Goal: Information Seeking & Learning: Find specific page/section

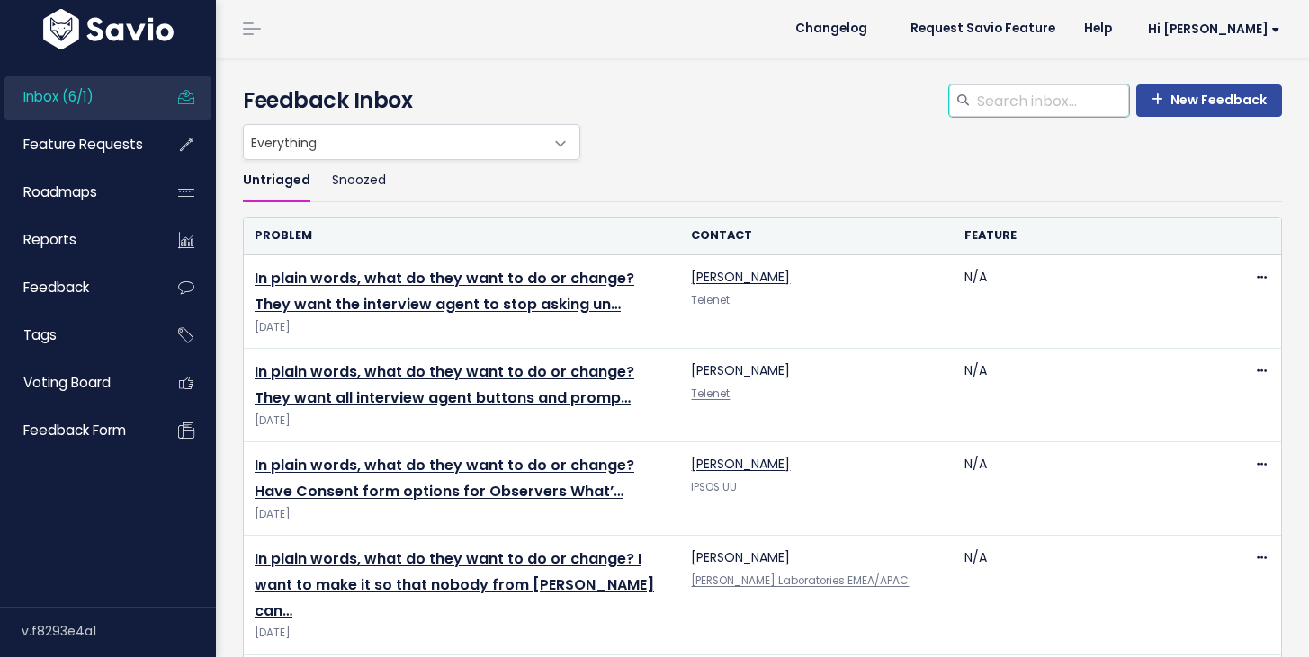
click at [1006, 115] on input "search" at bounding box center [1052, 101] width 154 height 32
type input "Adelphi"
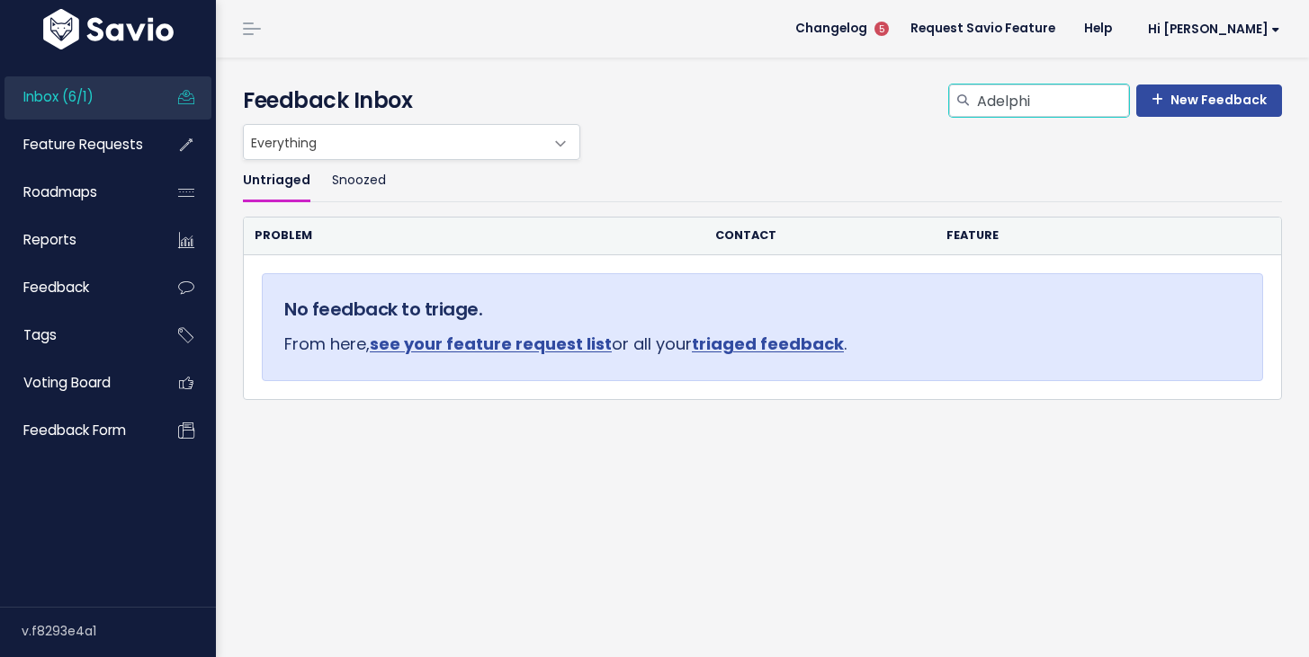
click at [996, 104] on input "Adelphi" at bounding box center [1052, 101] width 154 height 32
click at [764, 113] on h4 "Feedback Inbox" at bounding box center [762, 101] width 1039 height 32
click at [63, 121] on ul "Inbox (6/1) Feature Requests Roadmaps Reports" at bounding box center [107, 264] width 207 height 377
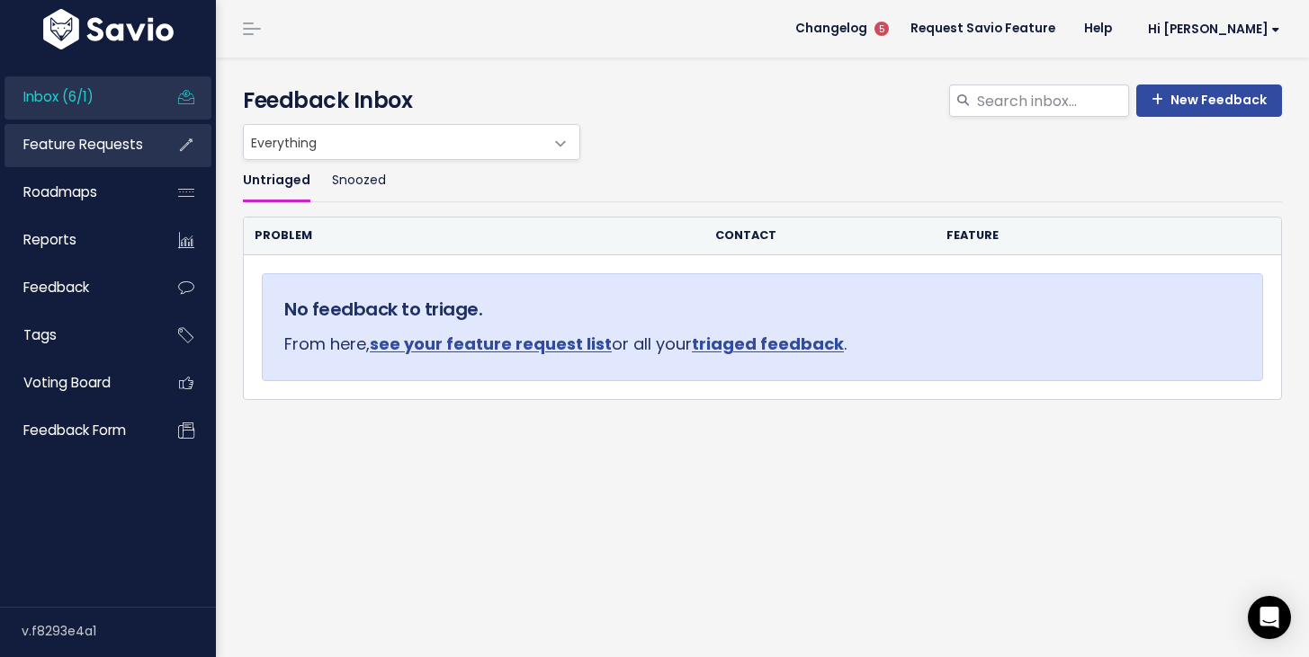
click at [62, 147] on span "Feature Requests" at bounding box center [83, 144] width 120 height 19
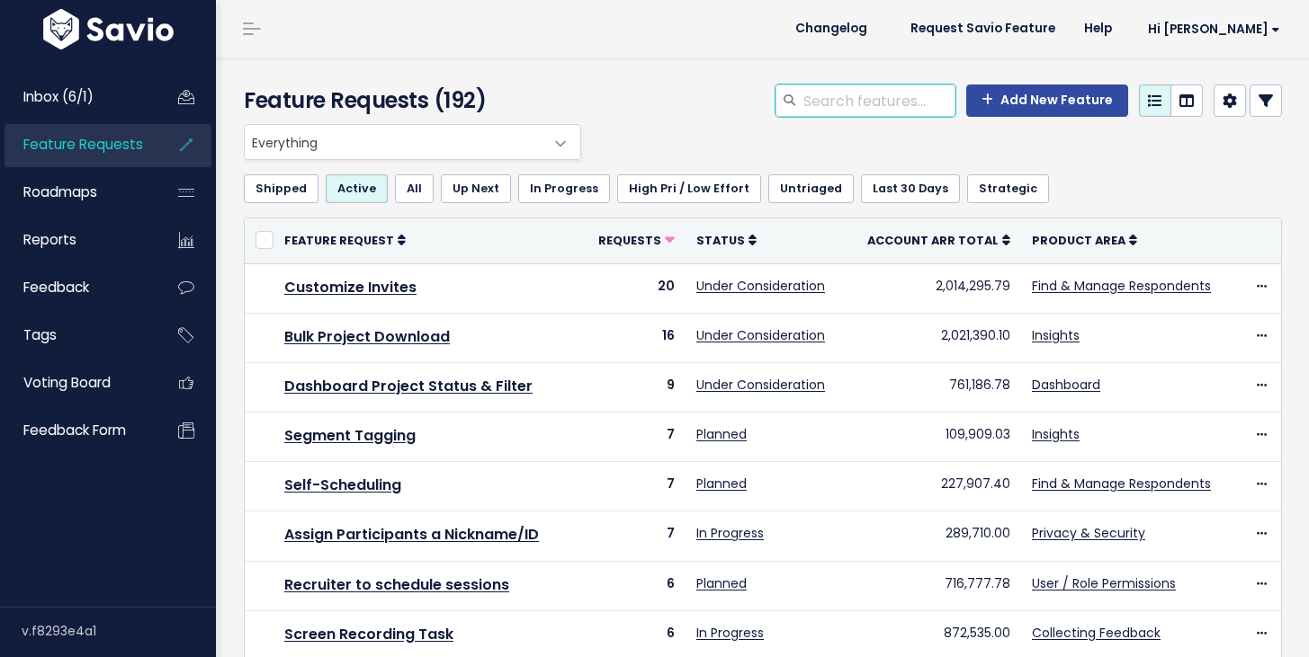
click at [865, 106] on input "search" at bounding box center [878, 101] width 154 height 32
type input "adelphi"
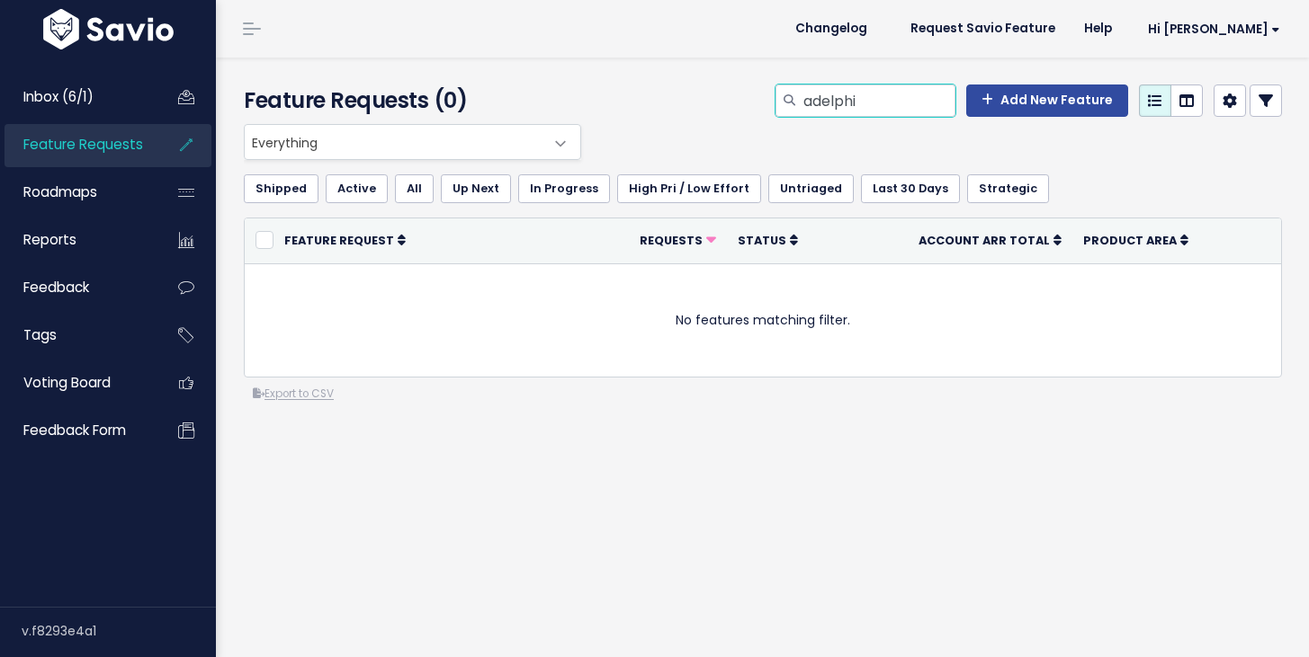
click at [826, 99] on input "adelphi" at bounding box center [878, 101] width 154 height 32
click at [1286, 103] on div "Add New Feature" at bounding box center [940, 105] width 710 height 40
click at [1266, 105] on icon at bounding box center [1265, 101] width 14 height 14
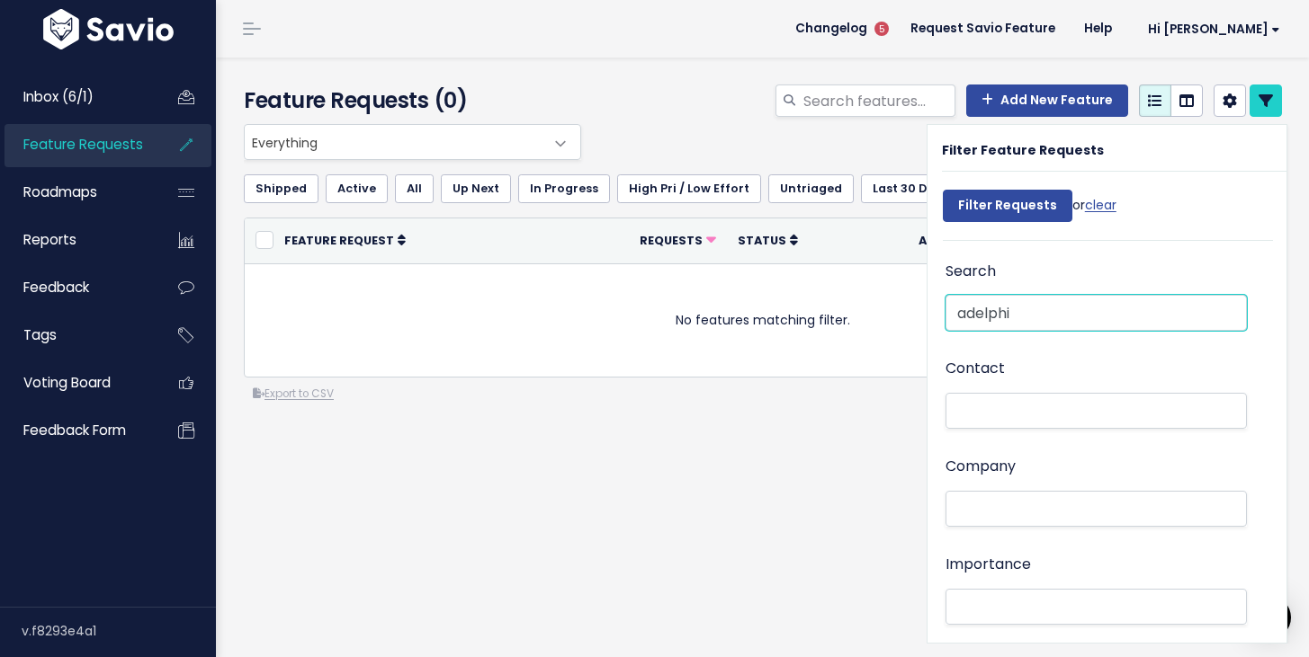
click at [1006, 308] on input "adelphi" at bounding box center [1095, 313] width 301 height 36
click at [977, 523] on ul at bounding box center [1095, 509] width 299 height 34
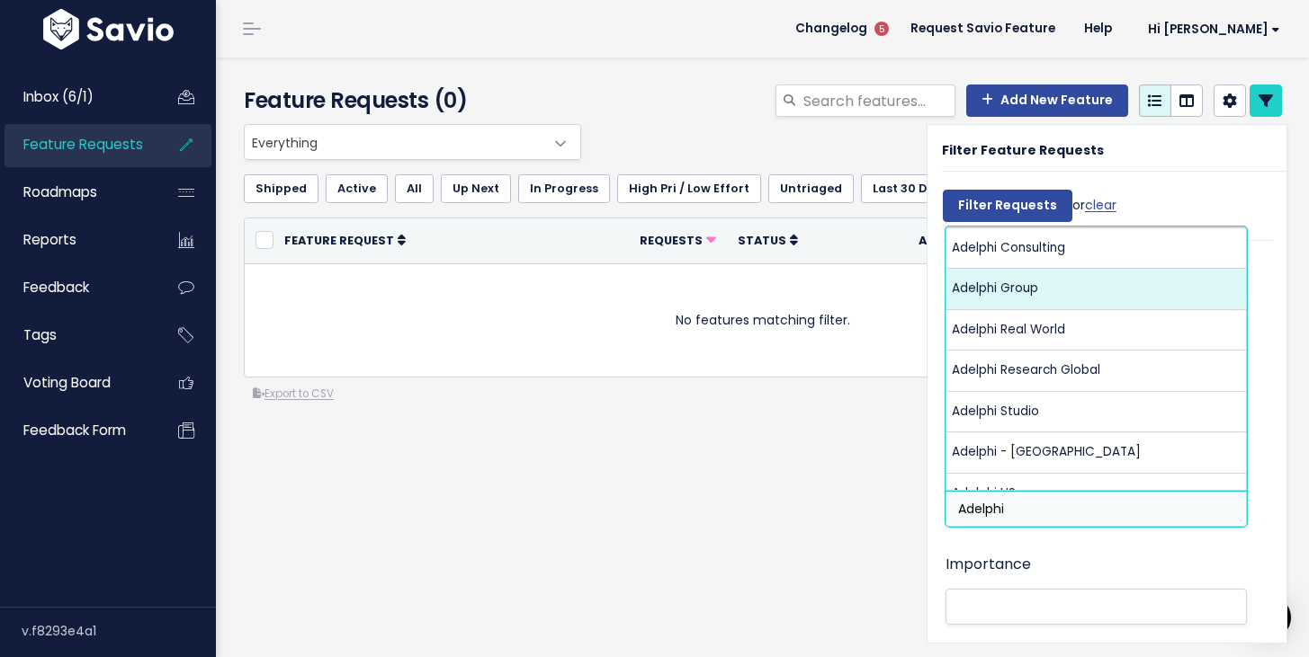
type input "Adelphi"
select select "16182902"
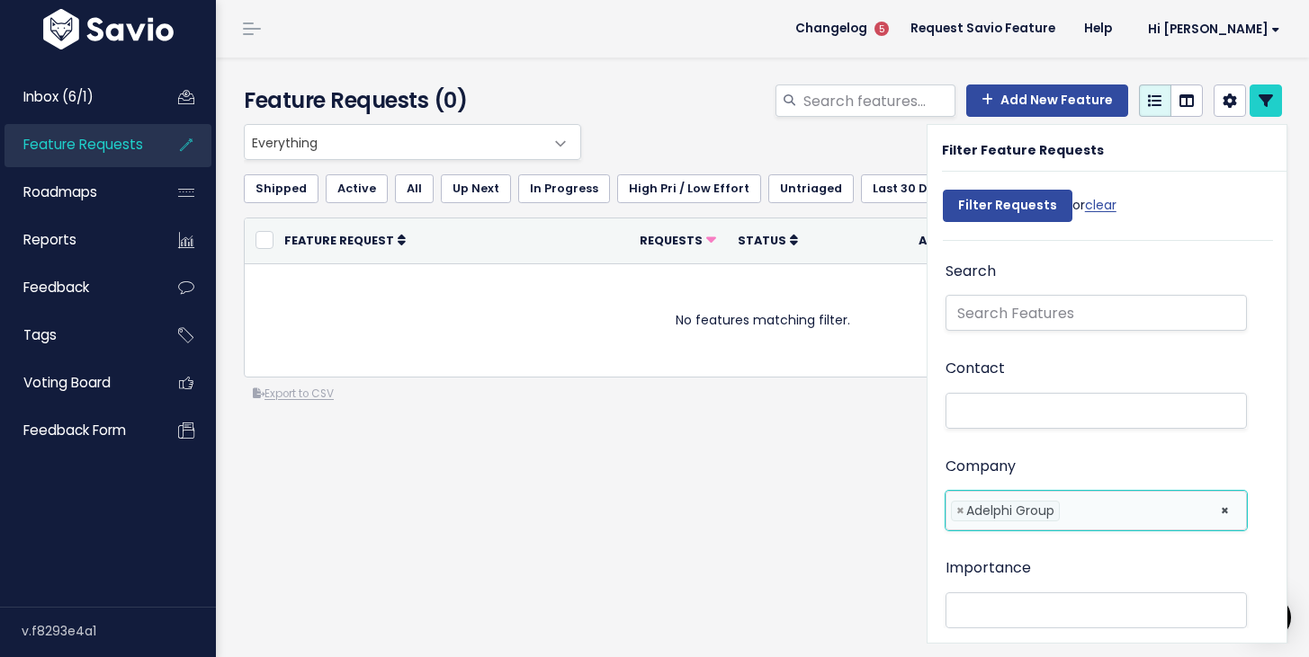
click at [1086, 510] on li at bounding box center [1135, 511] width 143 height 19
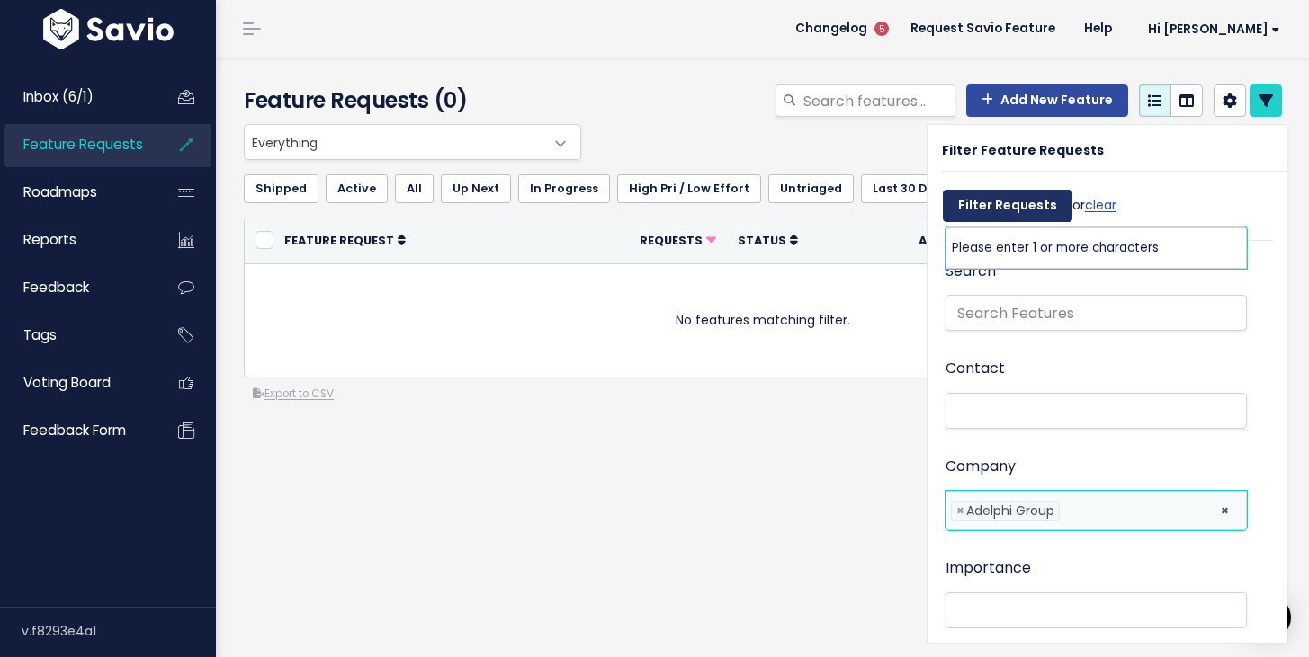
click at [978, 201] on input "Filter Requests" at bounding box center [1008, 206] width 130 height 32
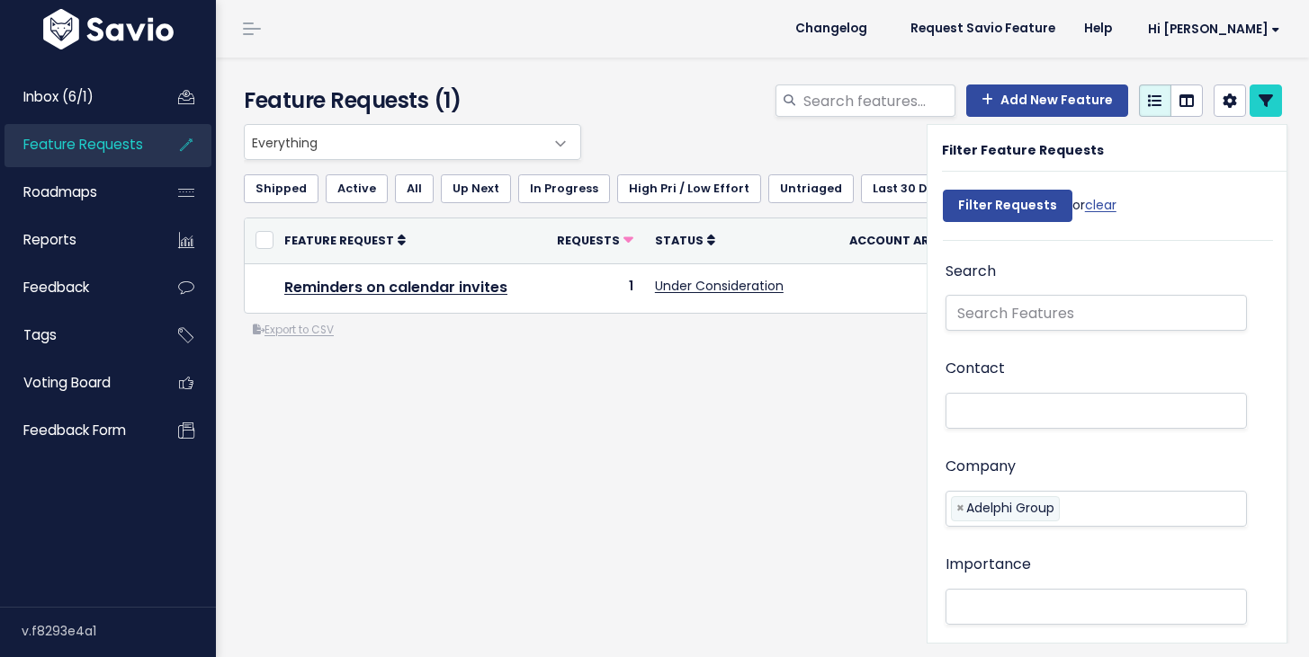
select select
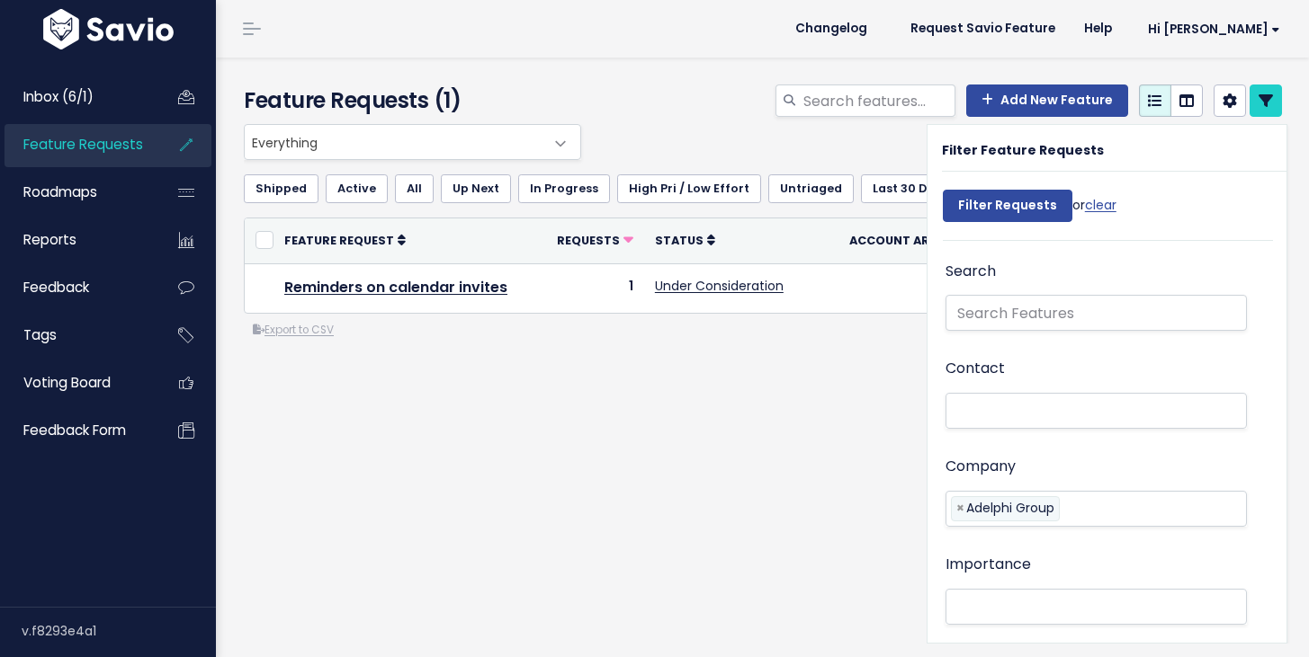
select select
click at [1103, 516] on li at bounding box center [1135, 511] width 143 height 19
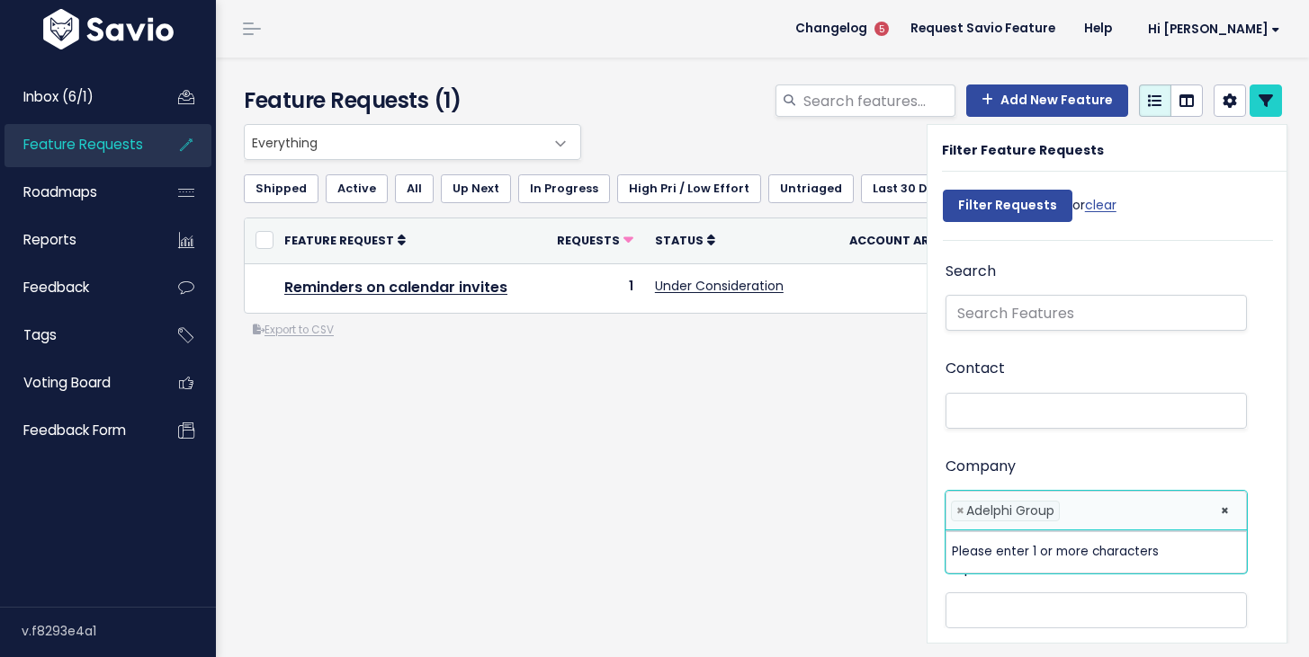
click at [1103, 516] on li at bounding box center [1135, 511] width 143 height 19
click at [1099, 509] on li at bounding box center [1135, 511] width 143 height 19
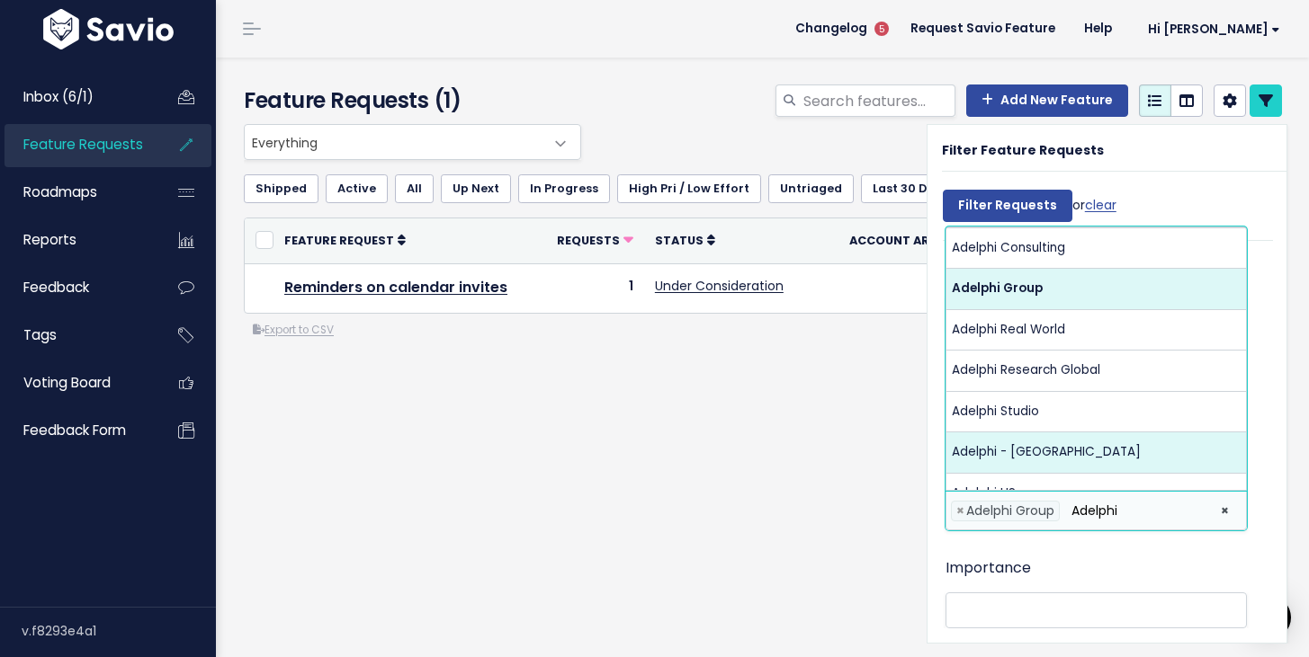
type input "Adelphi"
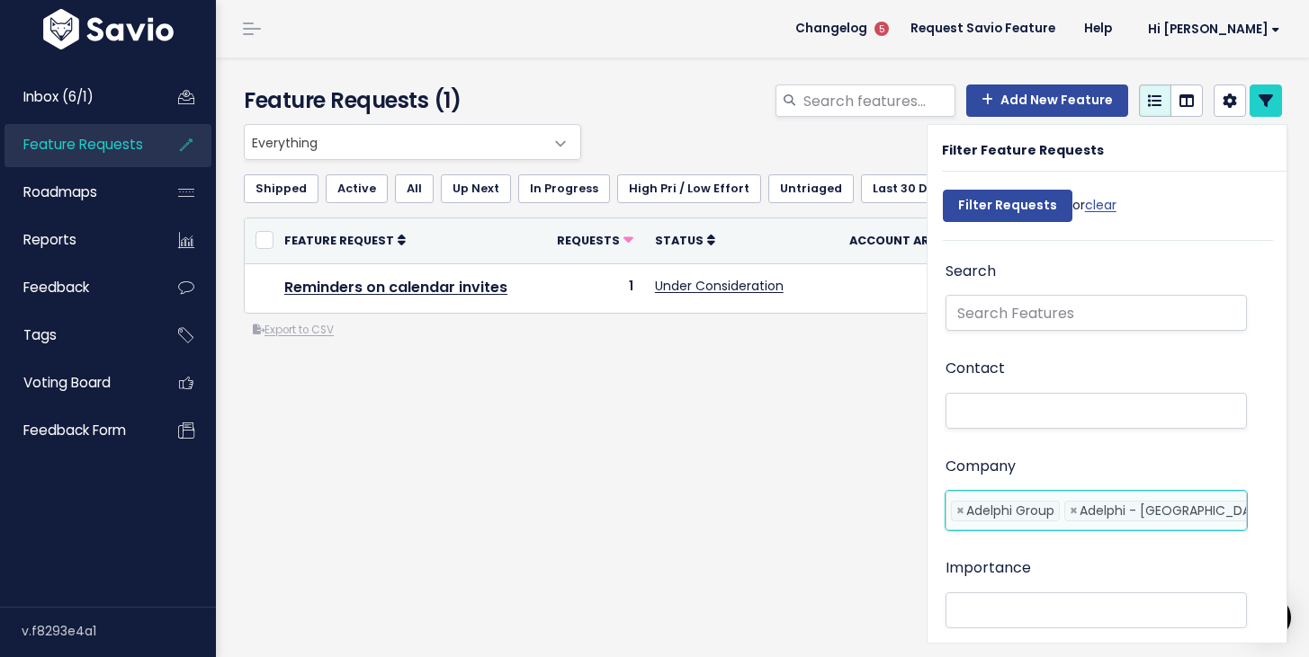
click at [1282, 513] on li at bounding box center [1287, 511] width 10 height 19
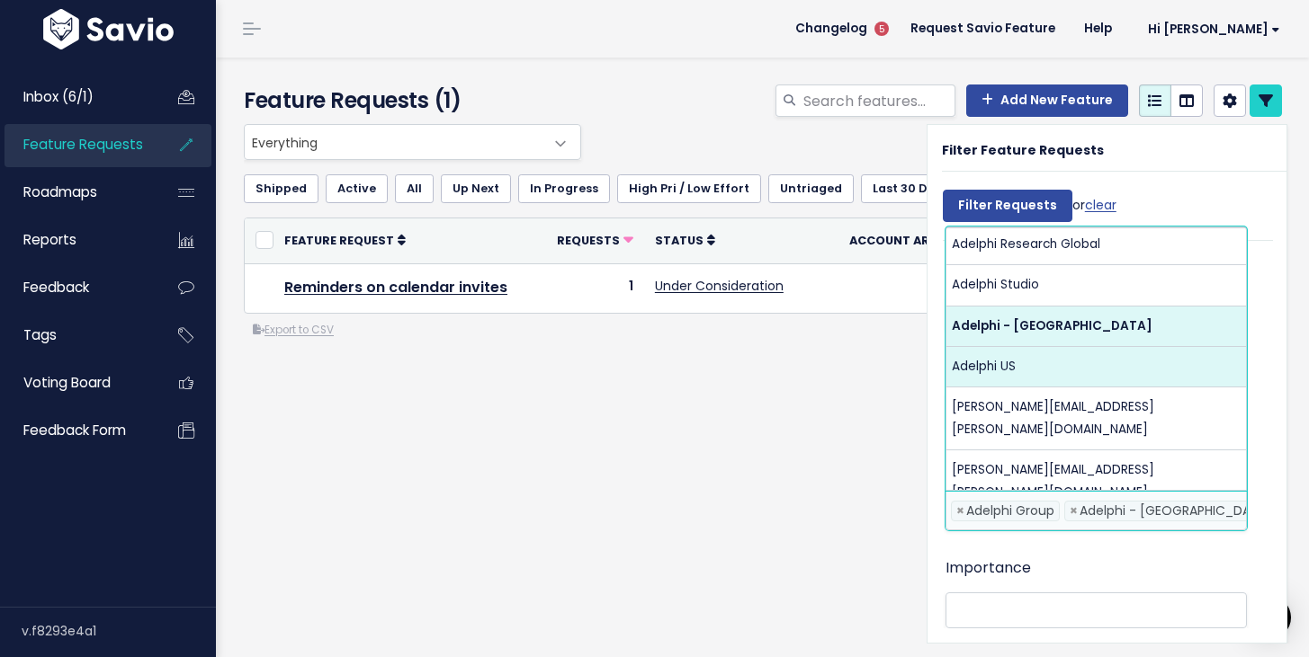
scroll to position [174, 0]
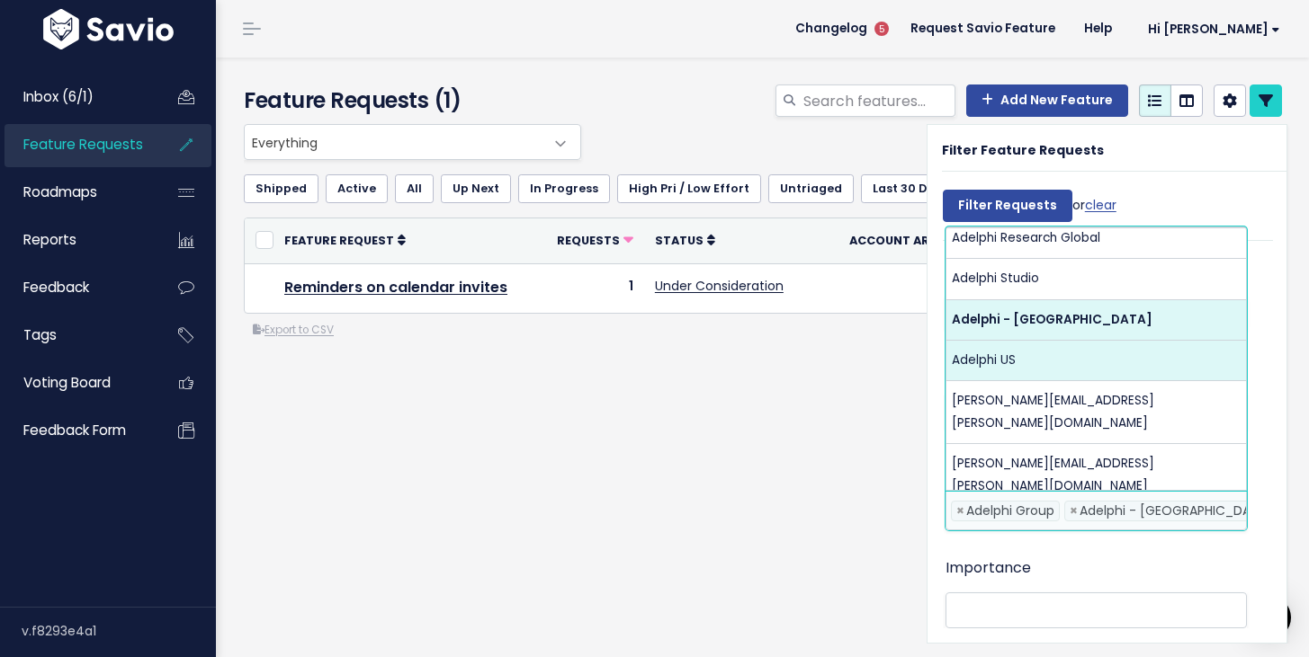
type input "Adel"
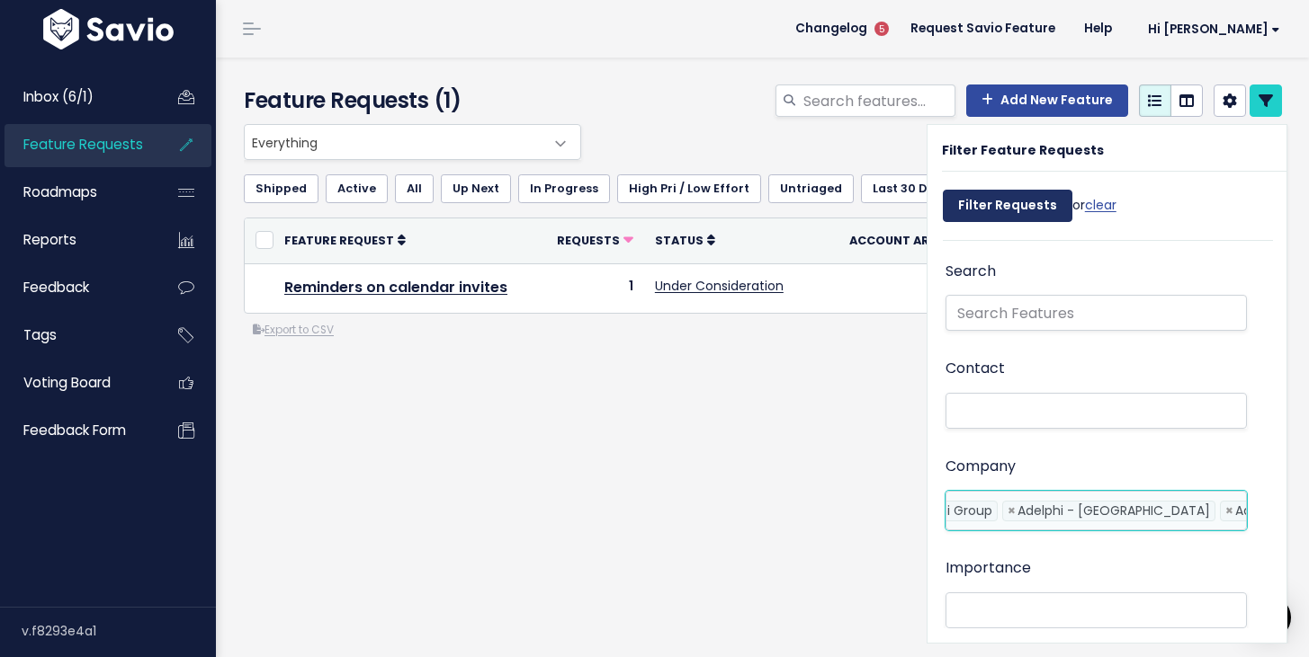
click at [997, 206] on input "Filter Requests" at bounding box center [1008, 206] width 130 height 32
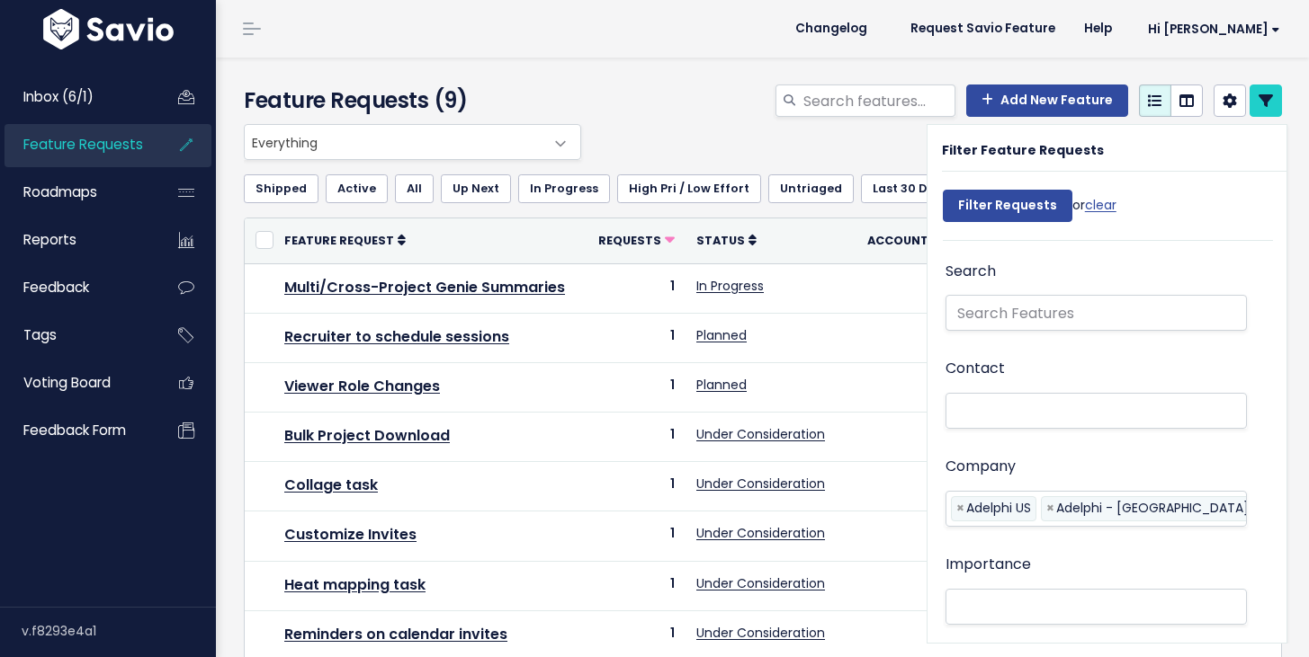
select select
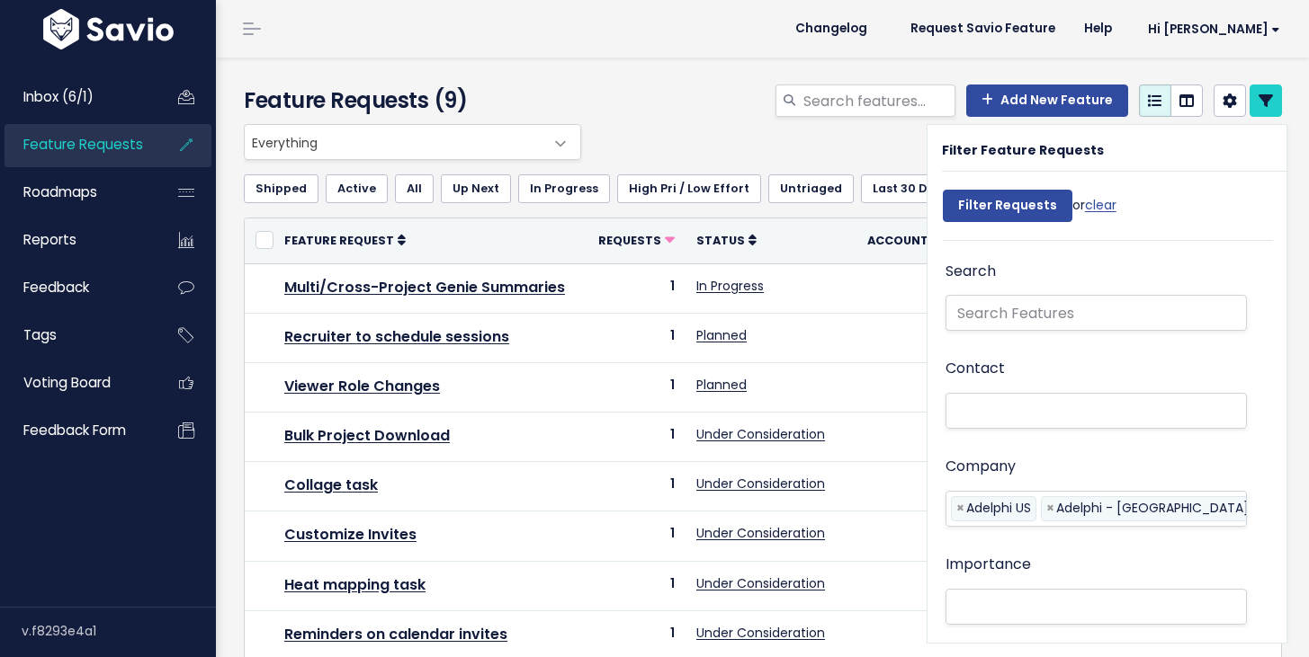
select select
click at [852, 156] on div "Everything Any Product: Any Product Area Any Product: No Product Area No Produc…" at bounding box center [758, 142] width 1038 height 36
click at [1270, 104] on icon at bounding box center [1265, 101] width 14 height 14
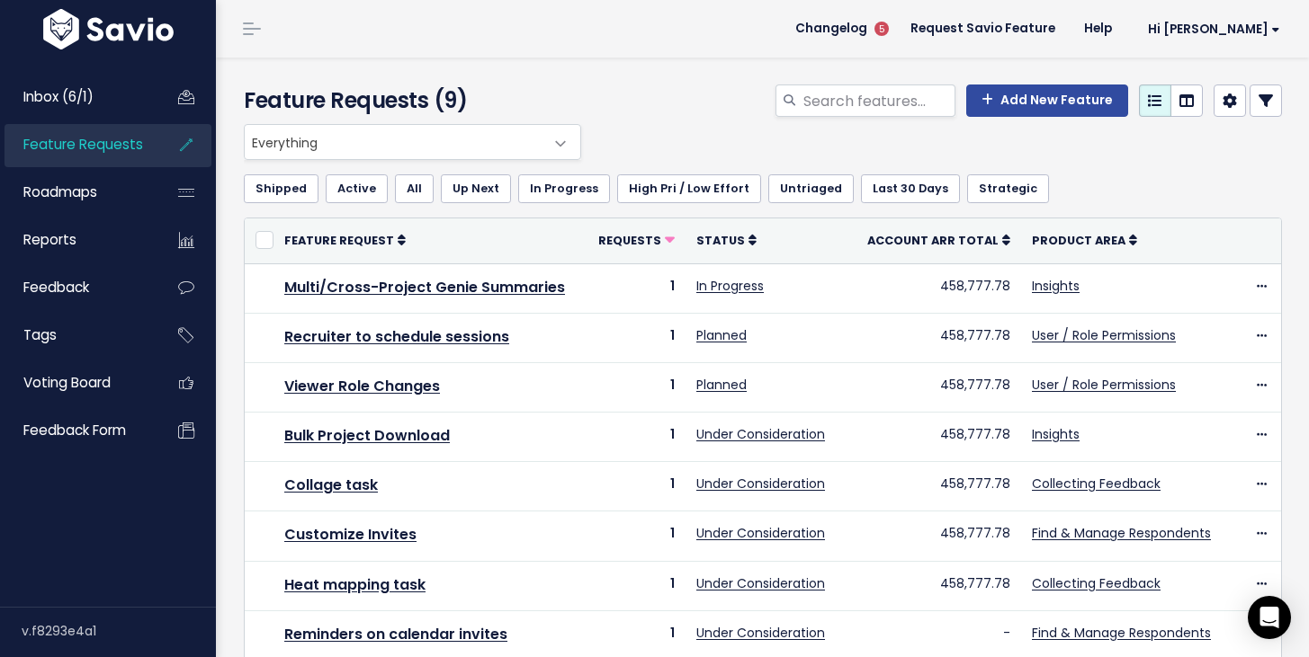
click at [1262, 102] on icon at bounding box center [1265, 101] width 14 height 14
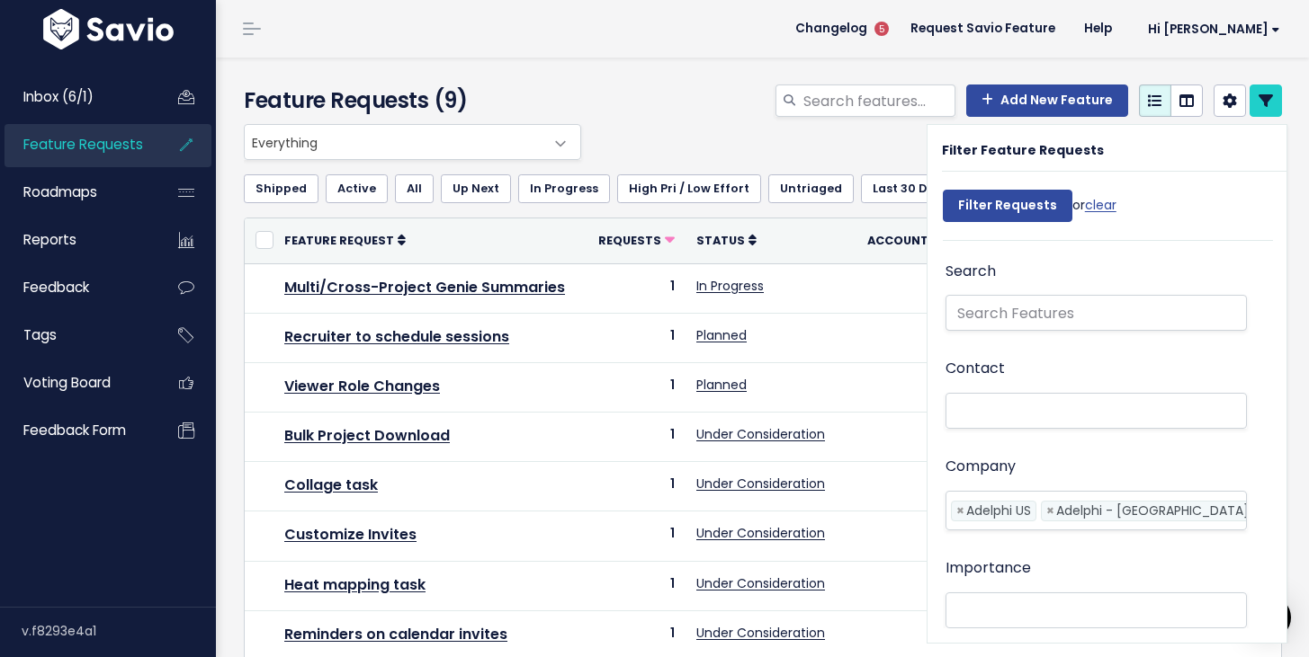
scroll to position [0, 62]
click at [1138, 525] on ul "× × Adelphi US × Adelphi - UK × Adelphi Group" at bounding box center [1095, 511] width 299 height 38
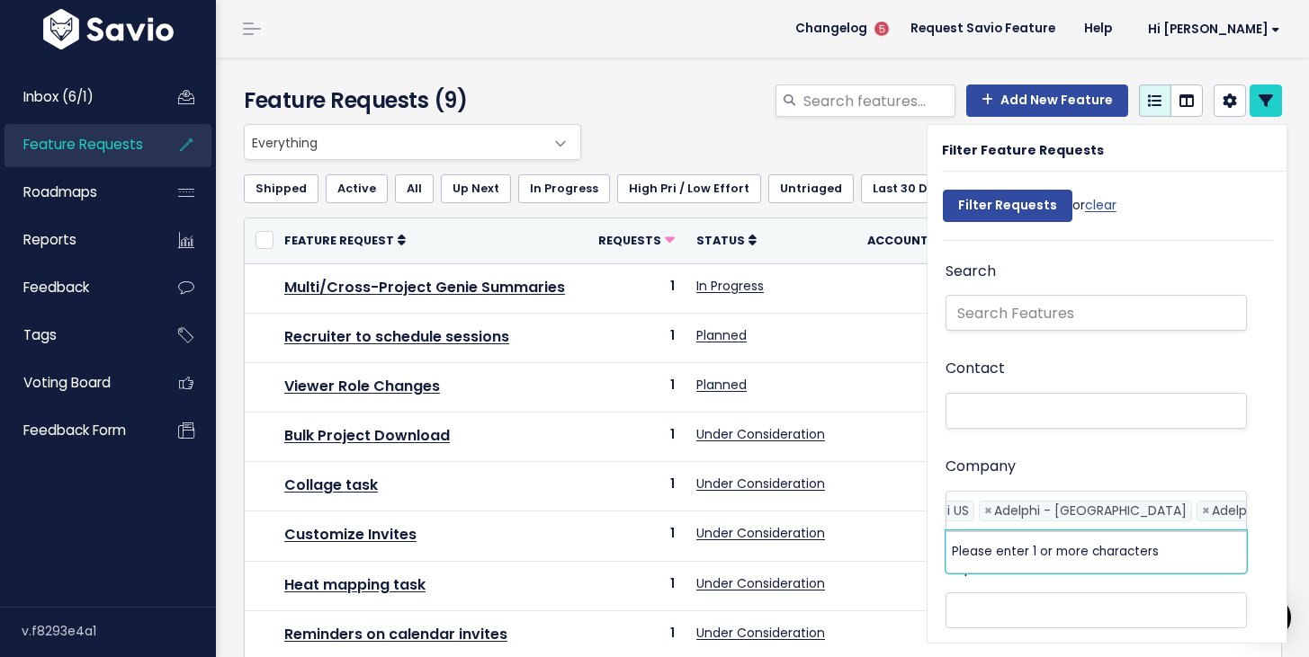
click at [1134, 559] on li "Please enter 1 or more characters" at bounding box center [1095, 552] width 299 height 40
click at [1148, 549] on li "Please enter 1 or more characters" at bounding box center [1095, 552] width 299 height 40
click at [1308, 508] on input "search" at bounding box center [1314, 511] width 10 height 19
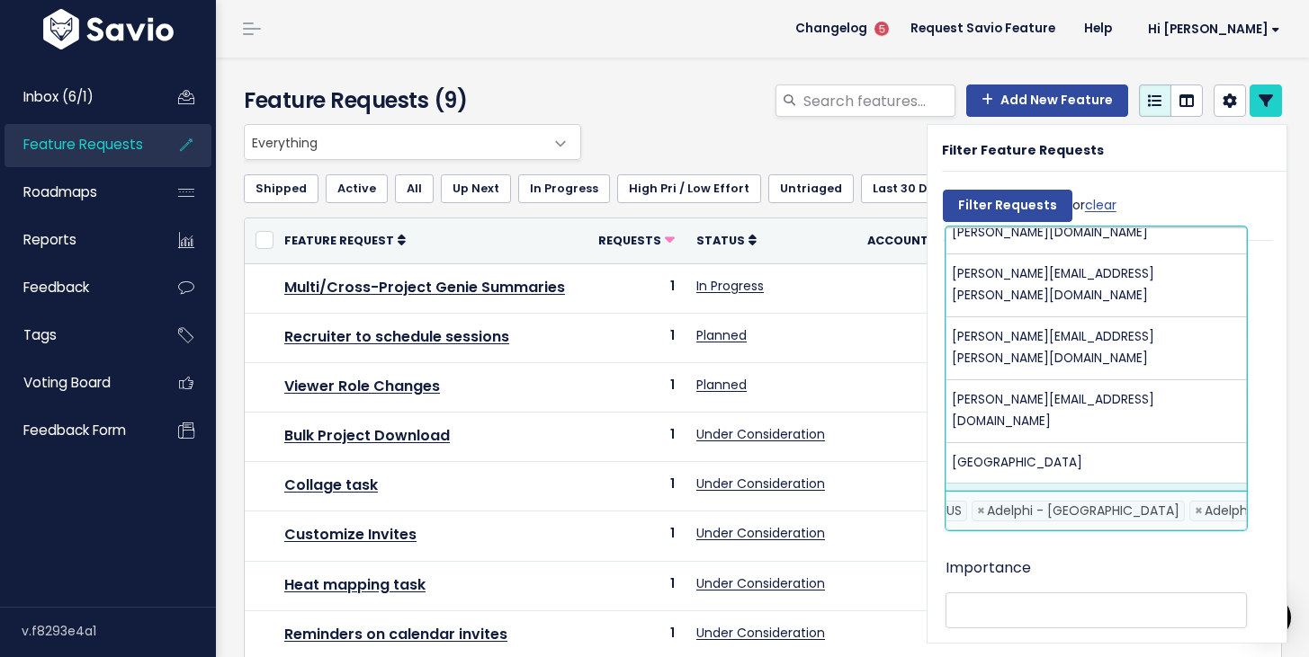
scroll to position [514, 0]
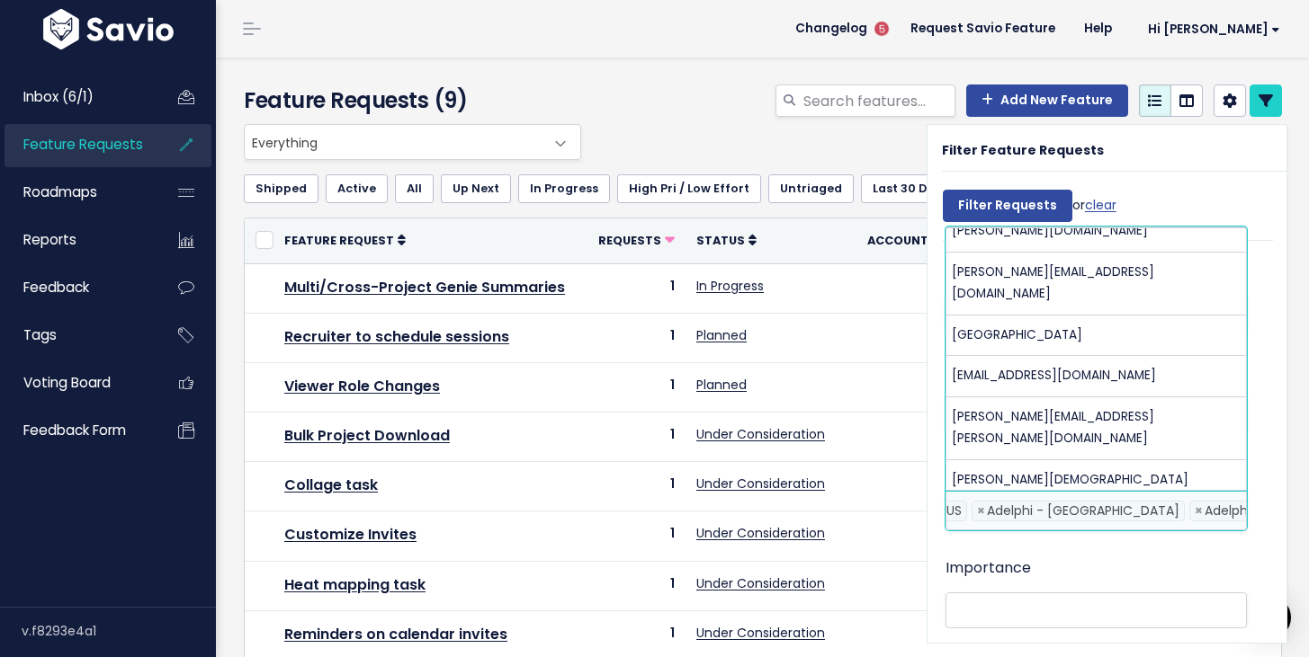
type input "adelphi"
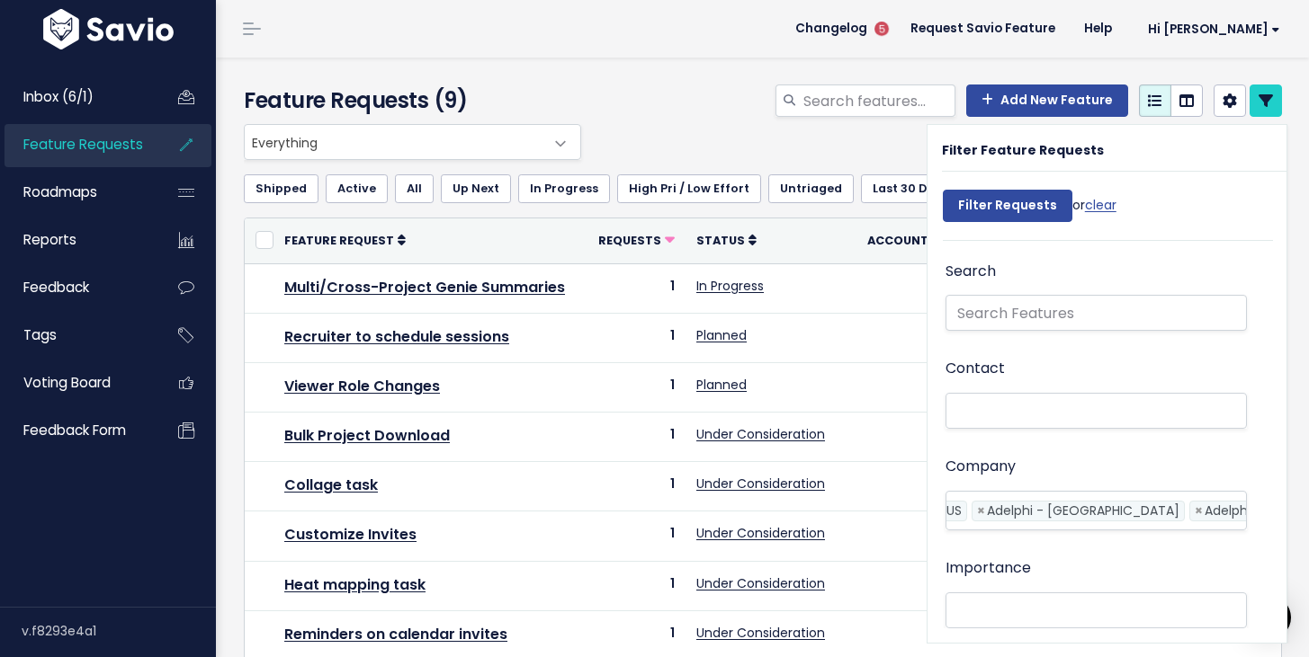
scroll to position [0, 90]
click at [1096, 561] on div "Importance Not Set Deal Blocker/won't buy without High Import/influence/upsell …" at bounding box center [1095, 594] width 301 height 76
click at [1273, 103] on link at bounding box center [1265, 101] width 32 height 32
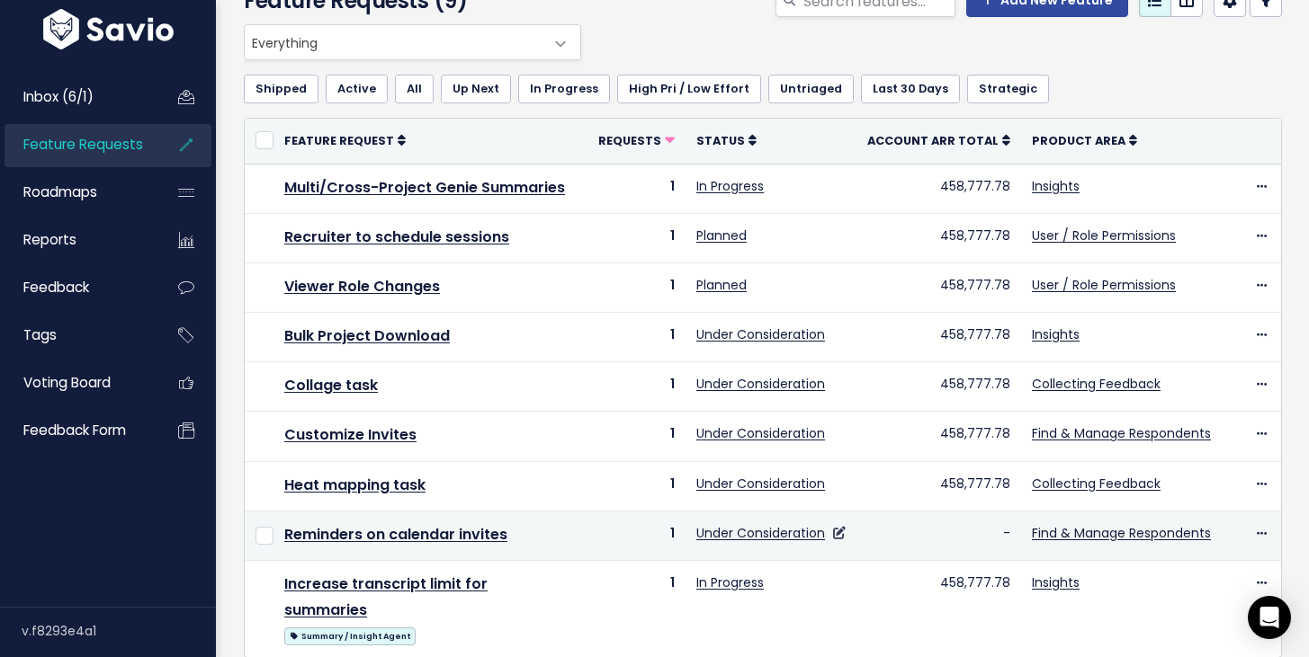
scroll to position [130, 0]
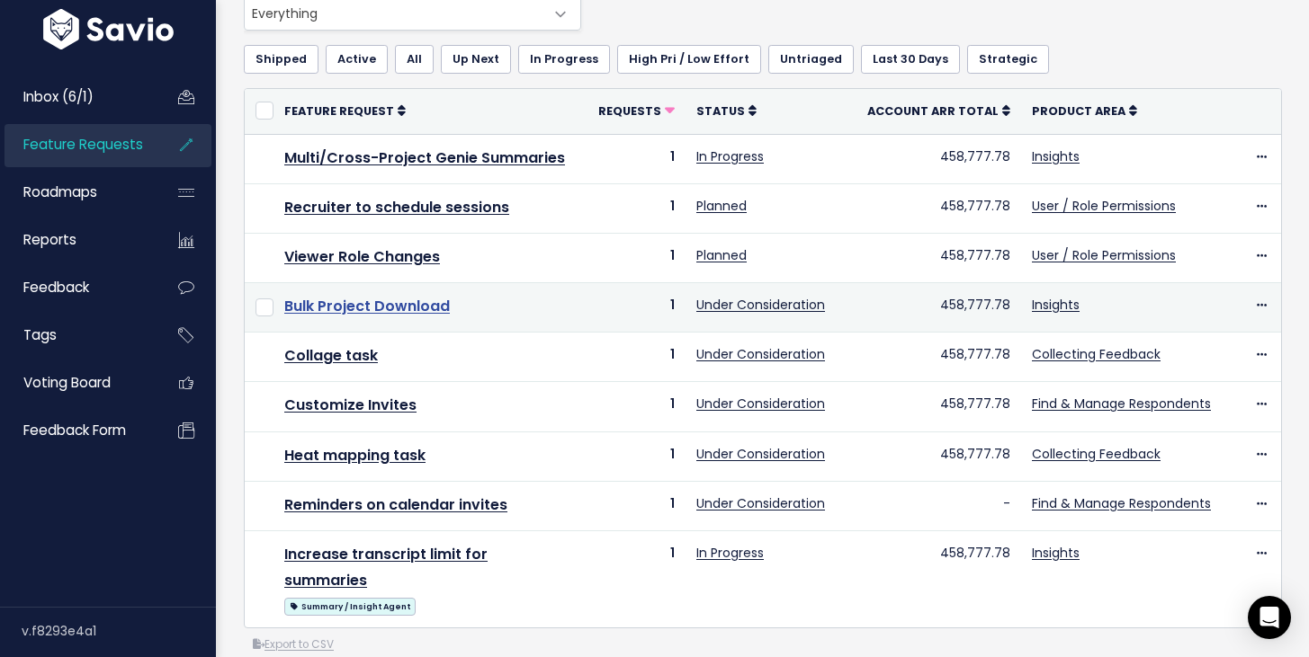
click at [383, 307] on link "Bulk Project Download" at bounding box center [366, 306] width 165 height 21
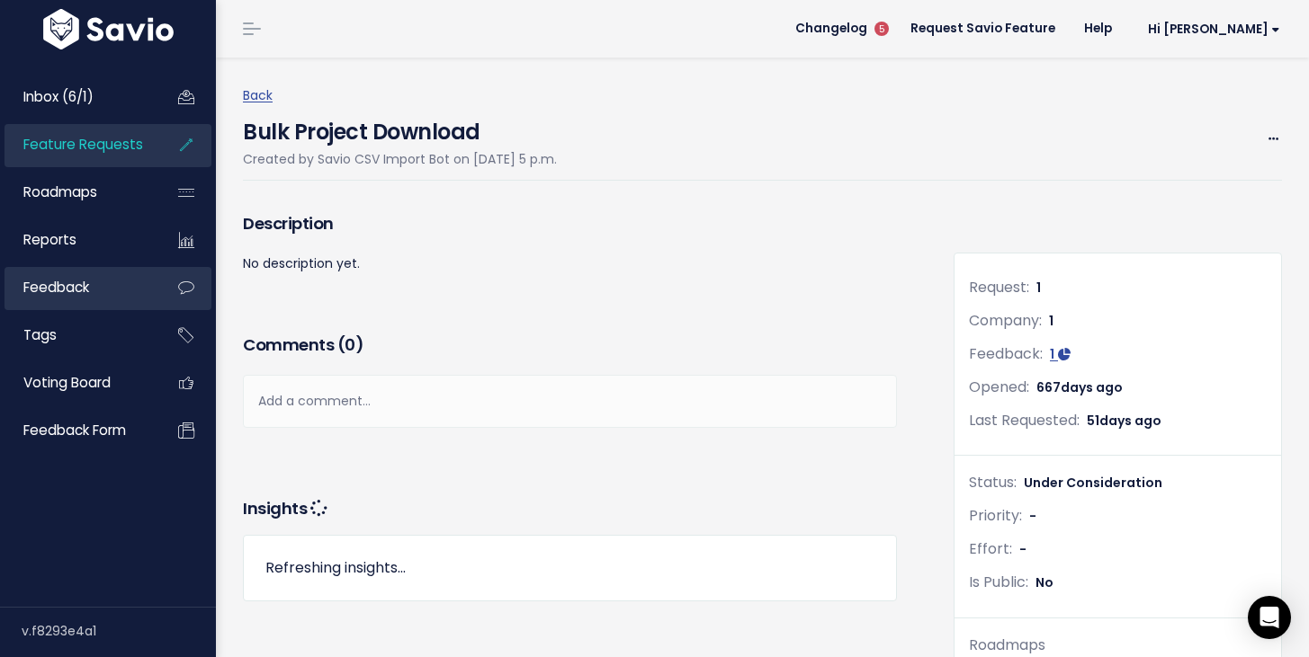
click at [85, 293] on span "Feedback" at bounding box center [56, 287] width 66 height 19
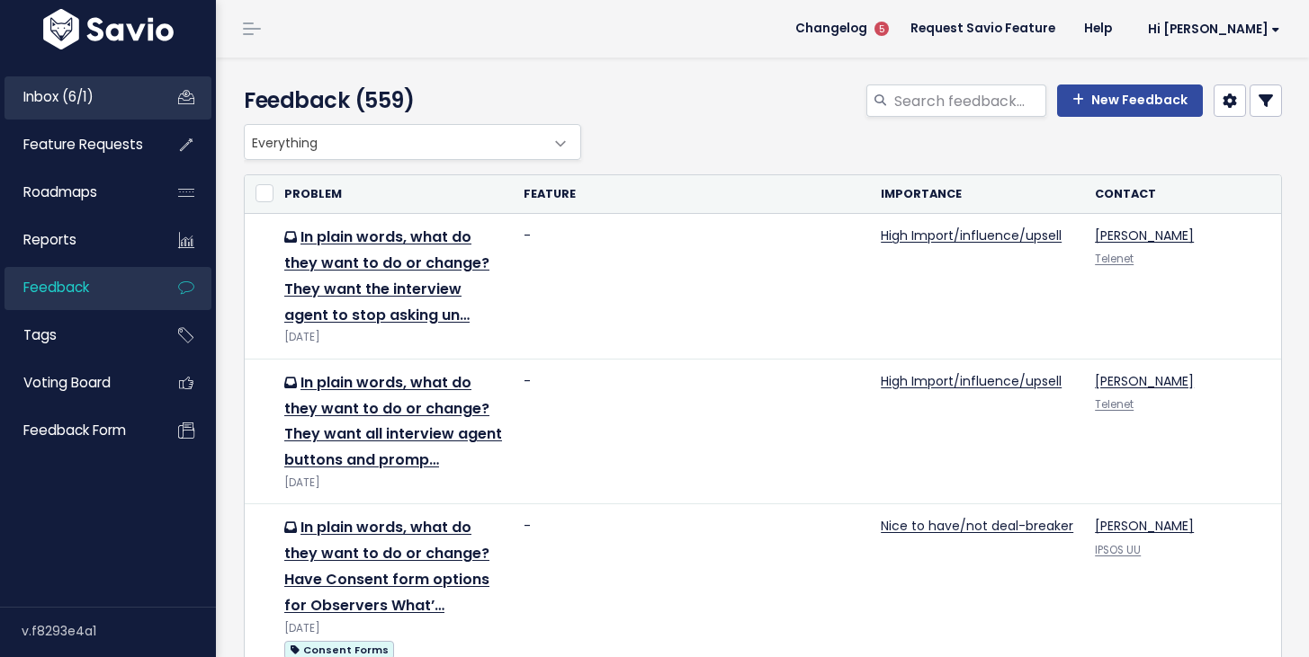
click at [48, 80] on link "Inbox (6/1)" at bounding box center [76, 96] width 145 height 41
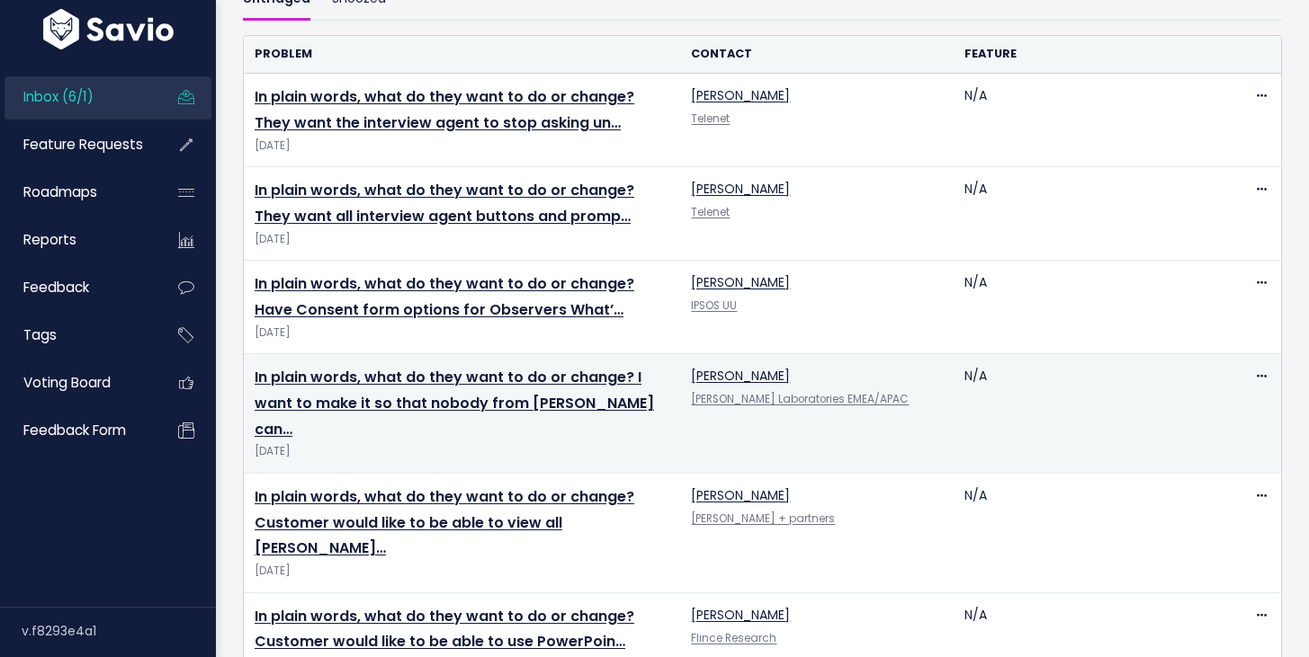
scroll to position [188, 0]
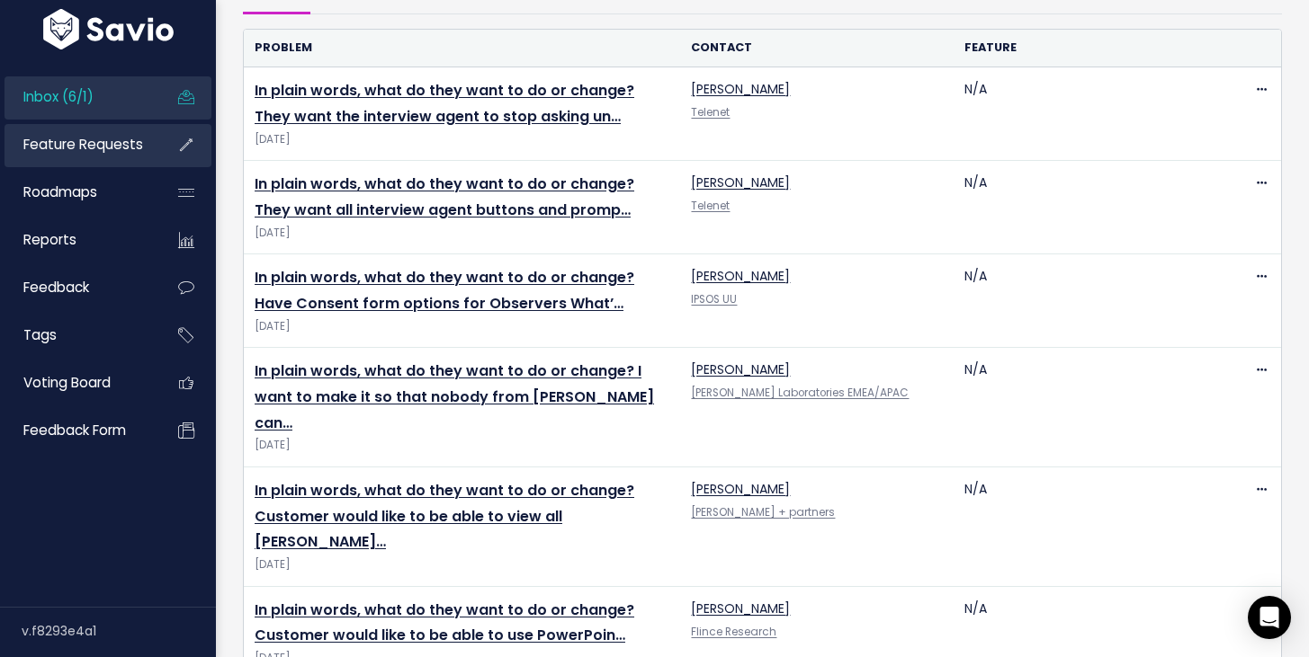
click at [125, 152] on span "Feature Requests" at bounding box center [83, 144] width 120 height 19
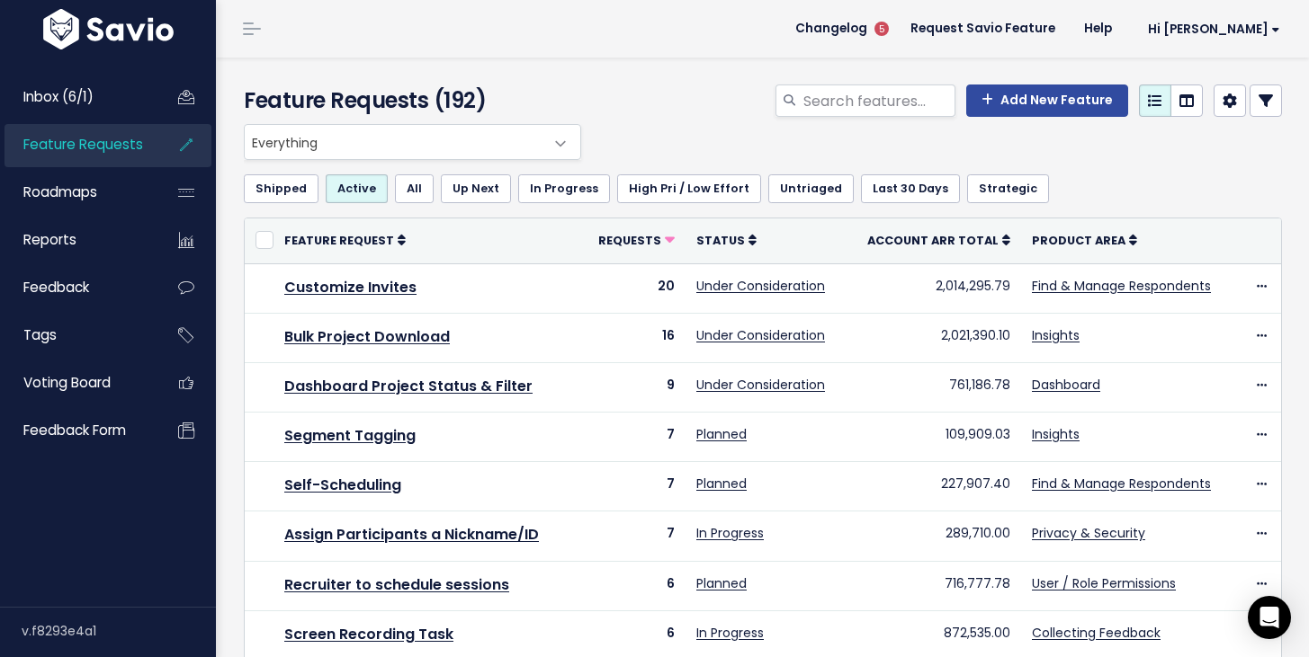
click at [1264, 107] on icon at bounding box center [1265, 101] width 14 height 14
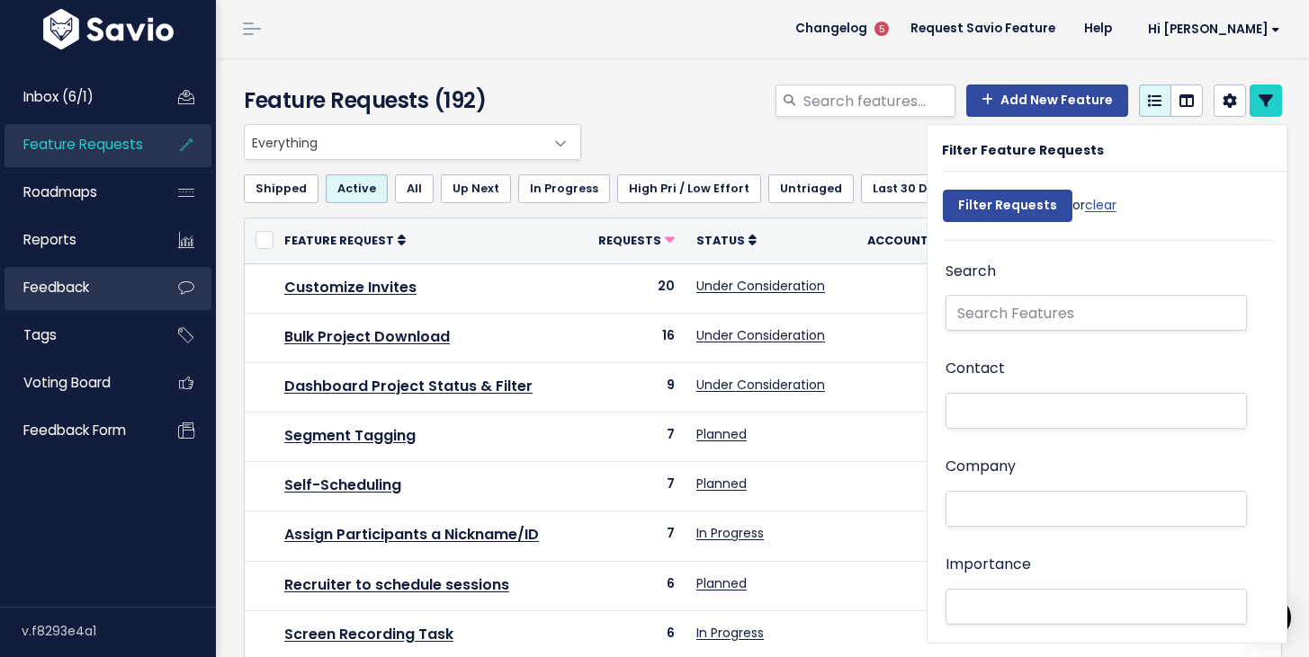
drag, startPoint x: 71, startPoint y: 281, endPoint x: 98, endPoint y: 288, distance: 27.7
click at [72, 281] on span "Feedback" at bounding box center [56, 287] width 66 height 19
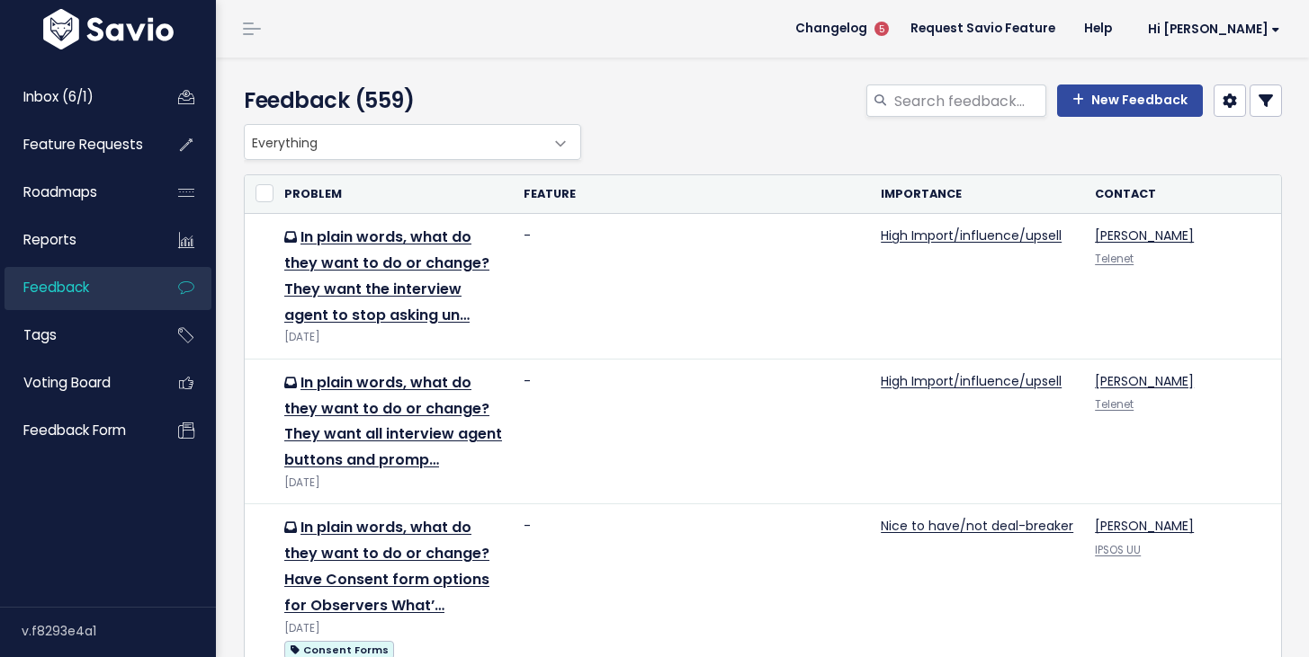
click at [486, 140] on span "Everything" at bounding box center [394, 142] width 299 height 34
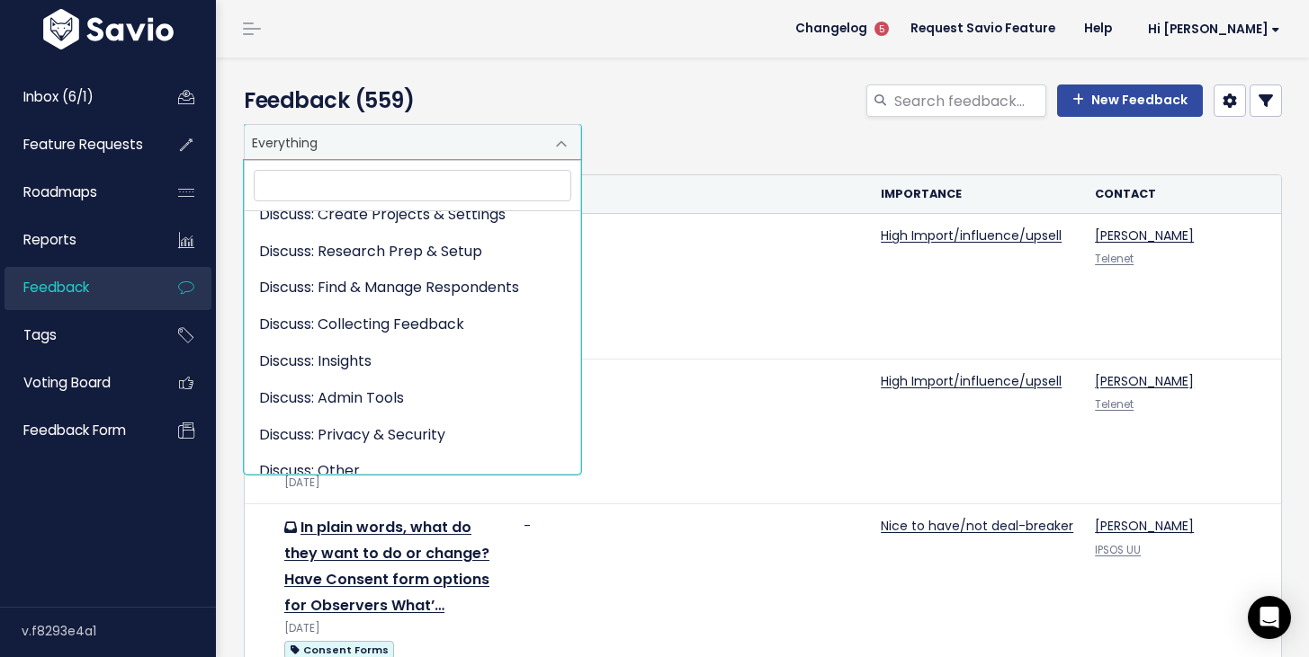
scroll to position [390, 0]
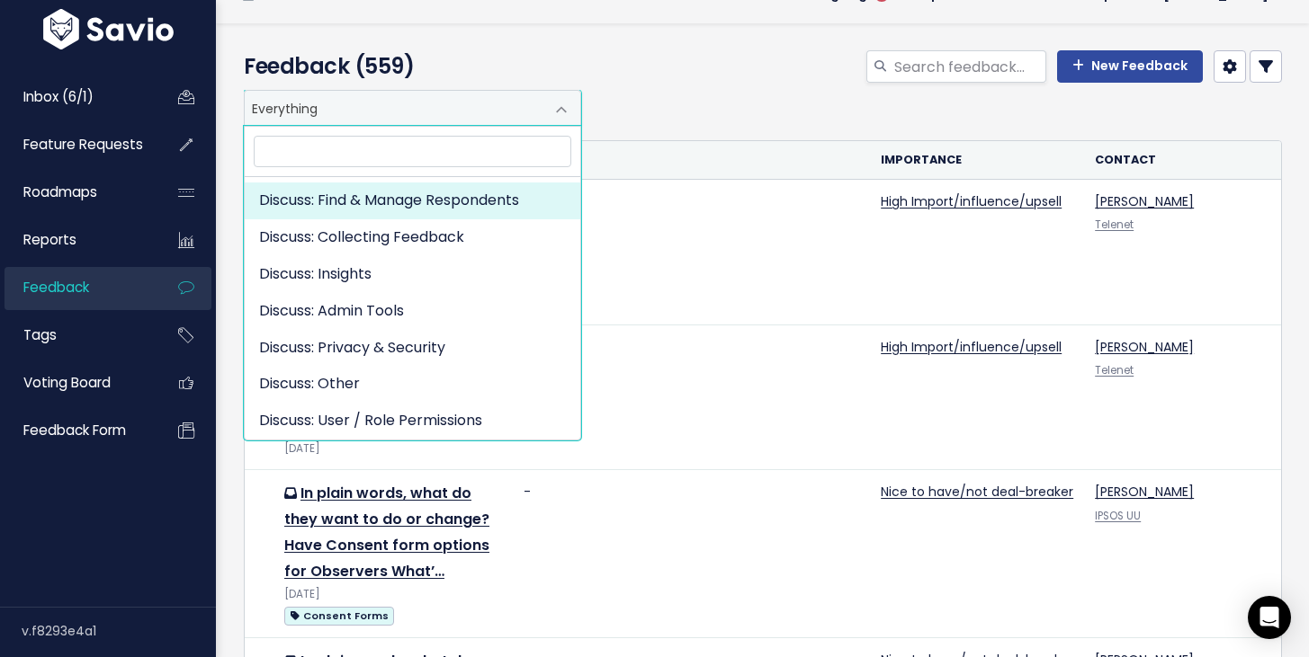
click at [705, 143] on th "Feature" at bounding box center [691, 160] width 357 height 39
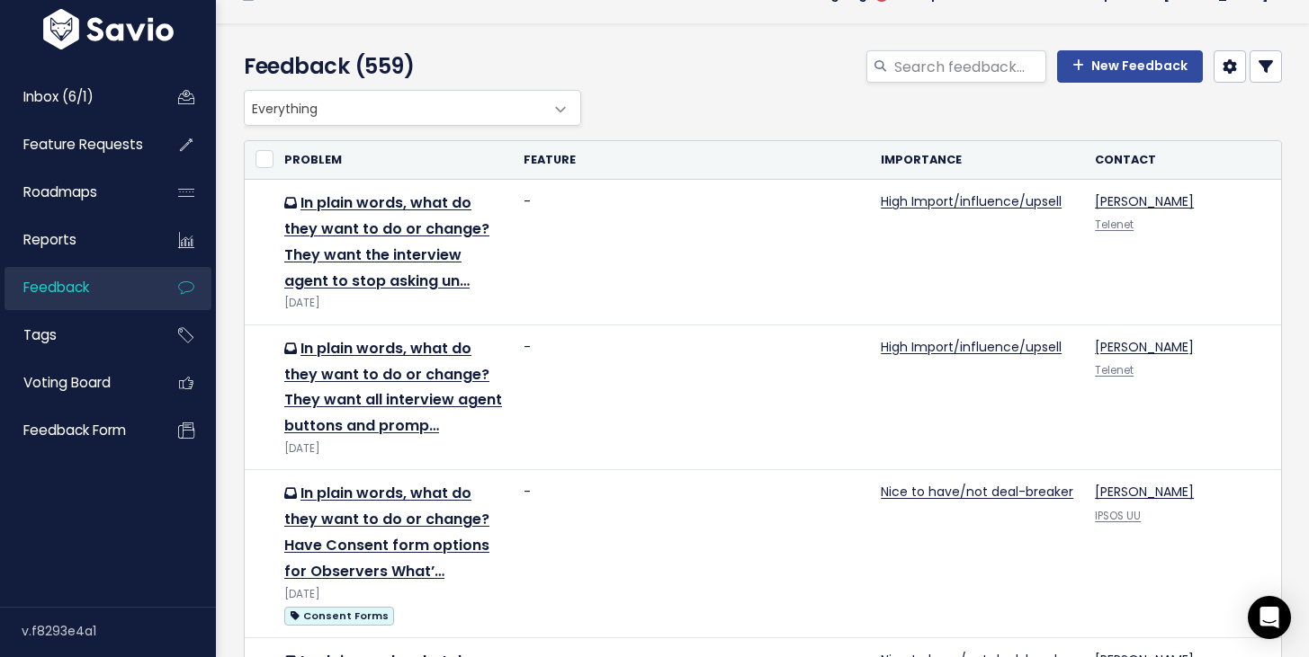
scroll to position [33, 0]
click at [1273, 67] on link at bounding box center [1265, 67] width 32 height 32
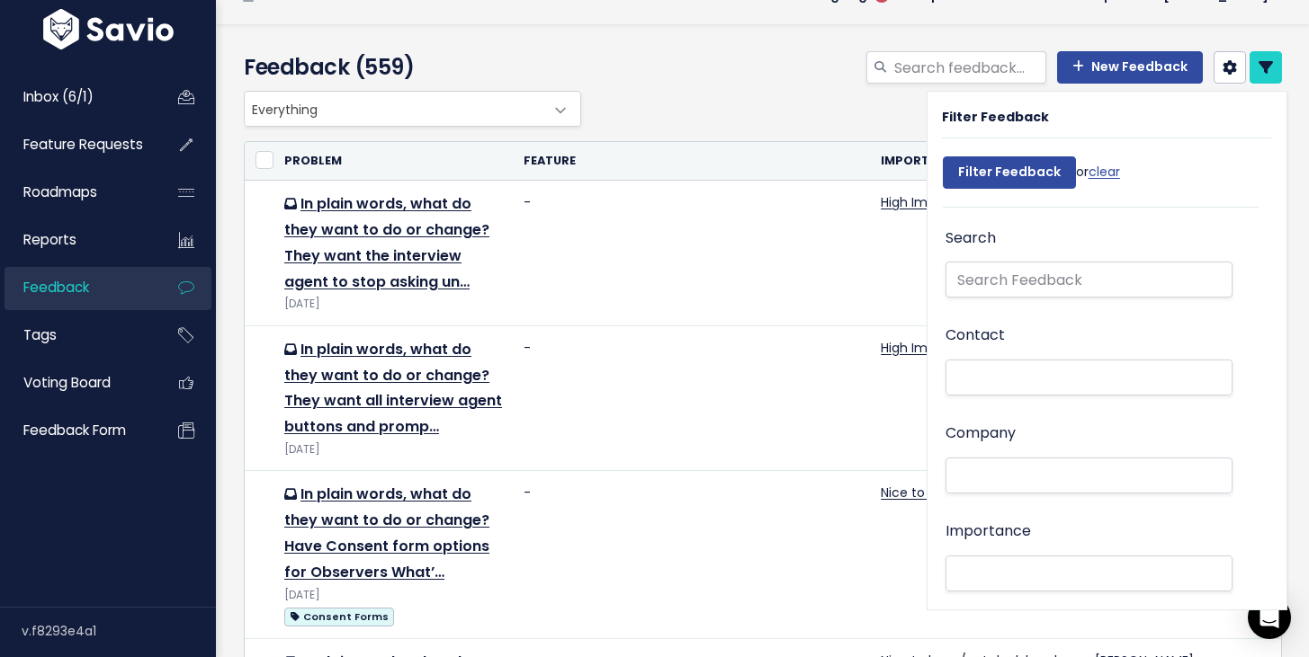
click at [1004, 482] on li at bounding box center [1085, 476] width 268 height 19
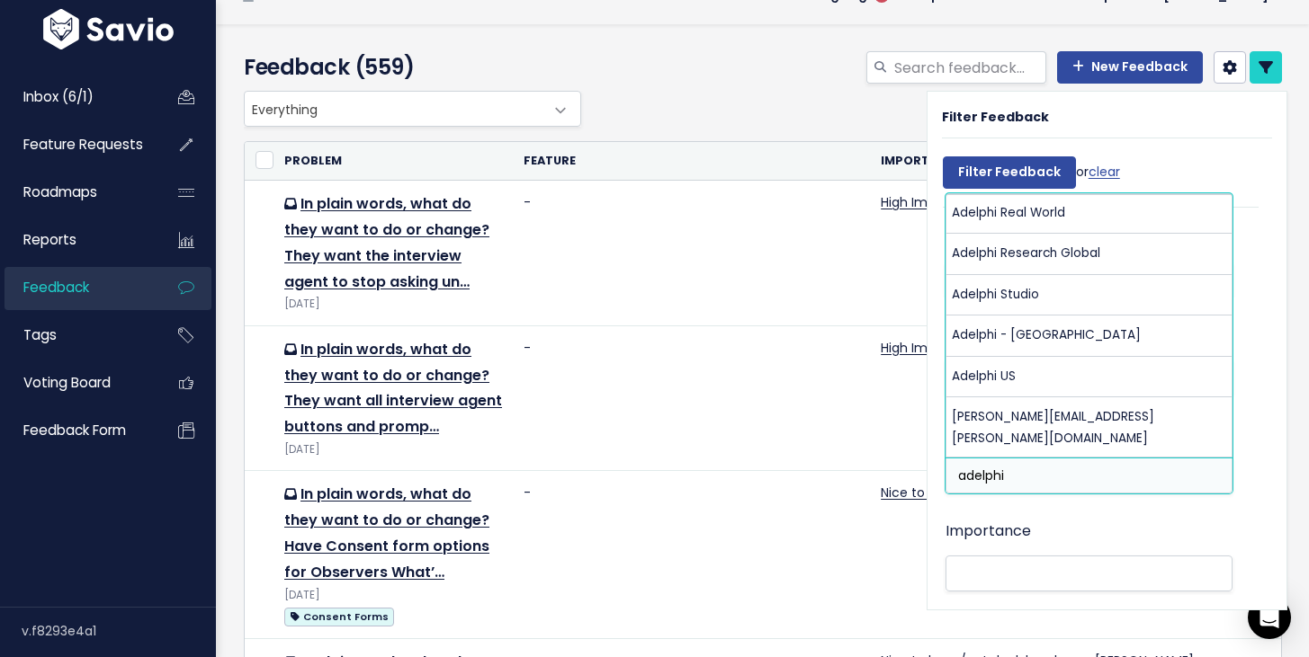
scroll to position [0, 0]
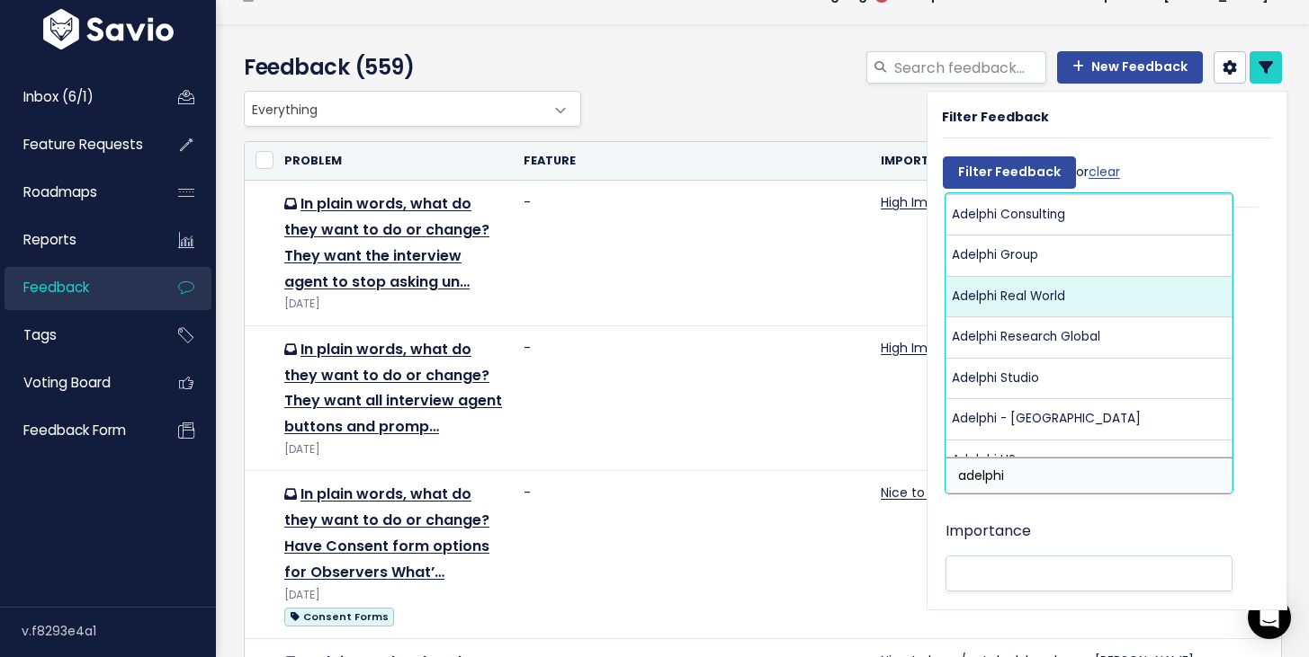
type input "adelphi"
click at [767, 119] on div "Everything Any Product: Any Product Area Any Product: No Product Area No Produc…" at bounding box center [758, 109] width 1038 height 36
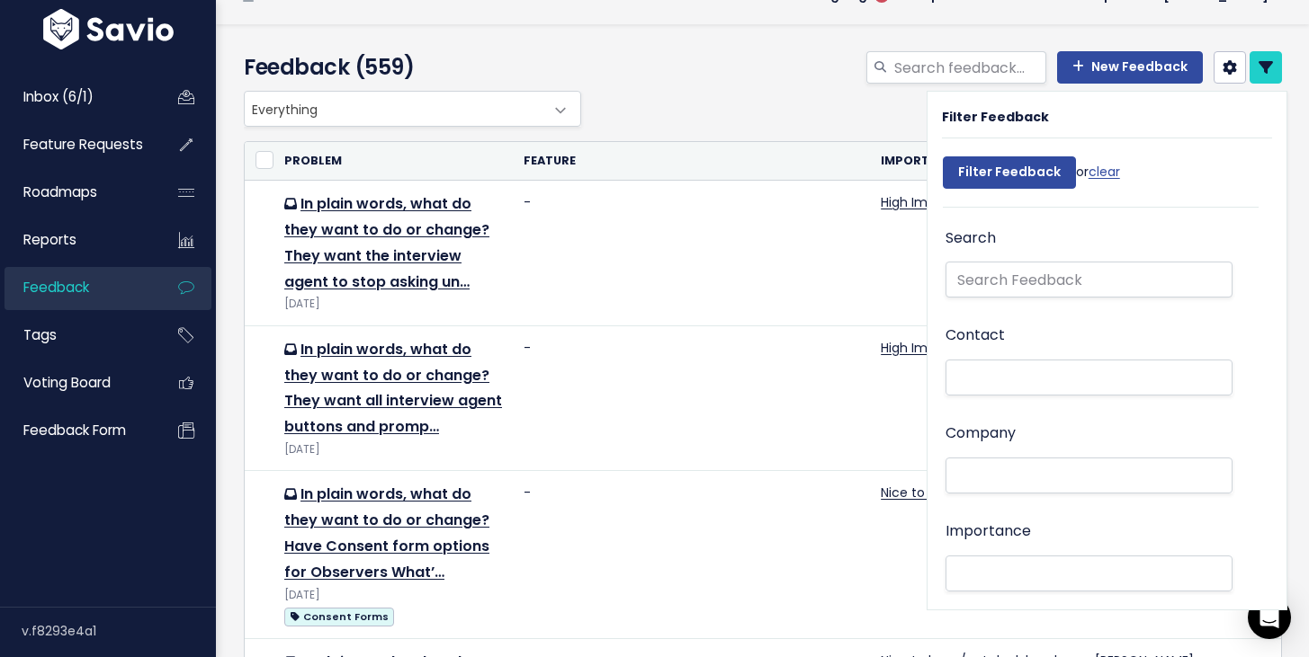
click at [1250, 37] on div "Feedback (559) New Feedback" at bounding box center [759, 57] width 1087 height 67
click at [1269, 71] on icon at bounding box center [1265, 67] width 14 height 14
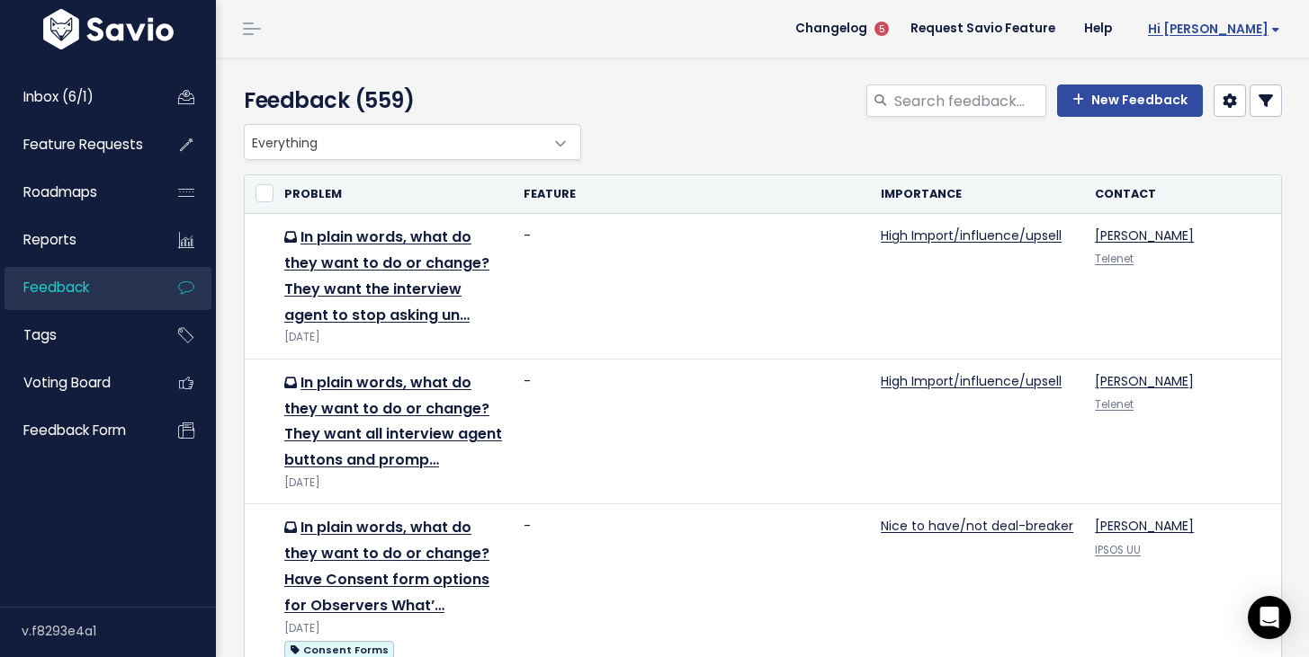
click at [1235, 33] on span "Hi [PERSON_NAME]" at bounding box center [1214, 28] width 132 height 13
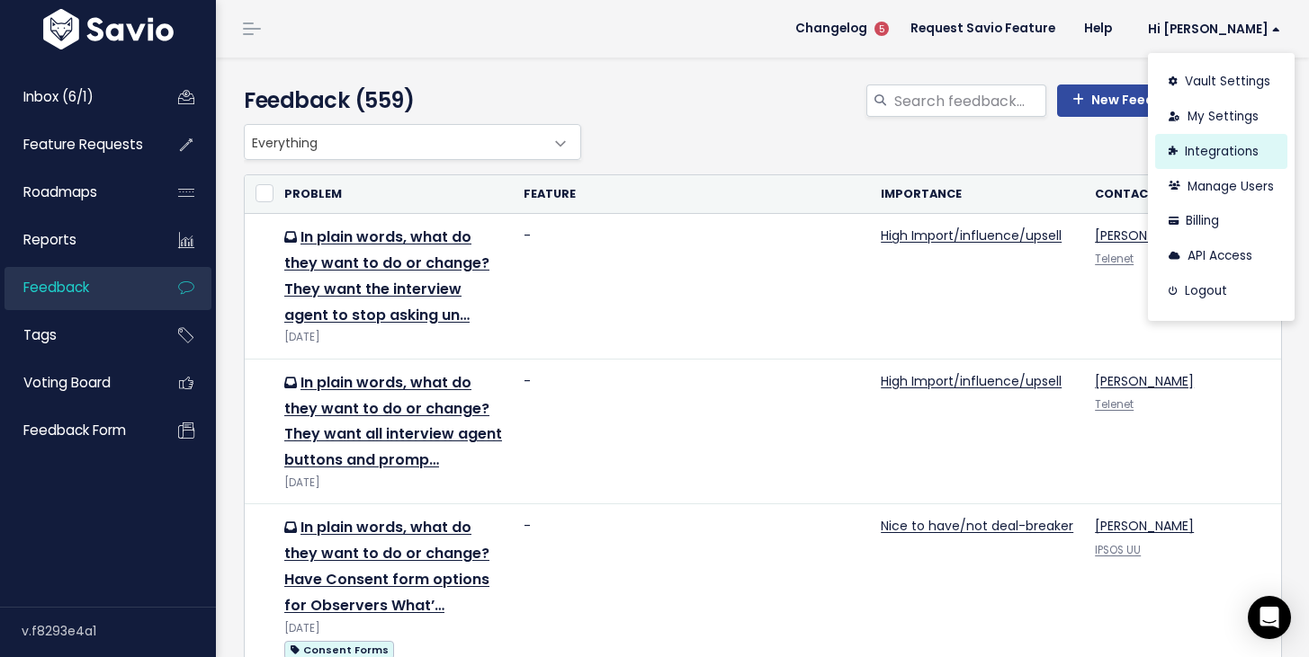
click at [1237, 155] on link "Integrations" at bounding box center [1221, 151] width 132 height 35
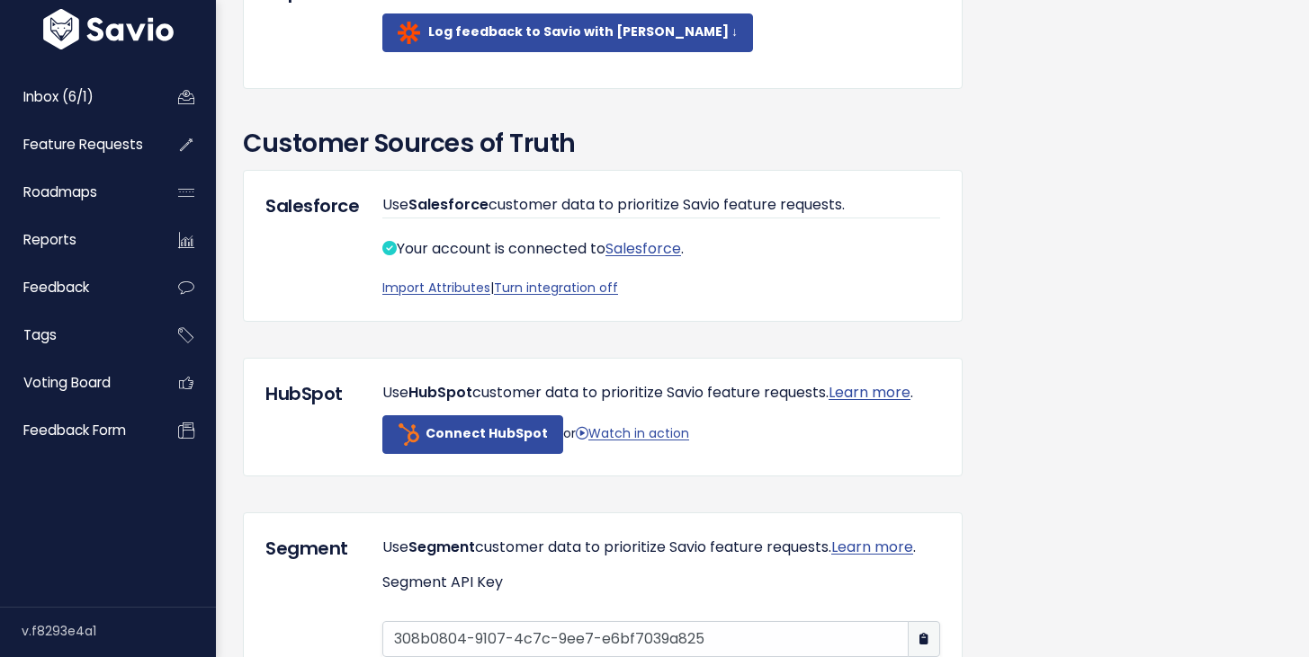
scroll to position [1140, 0]
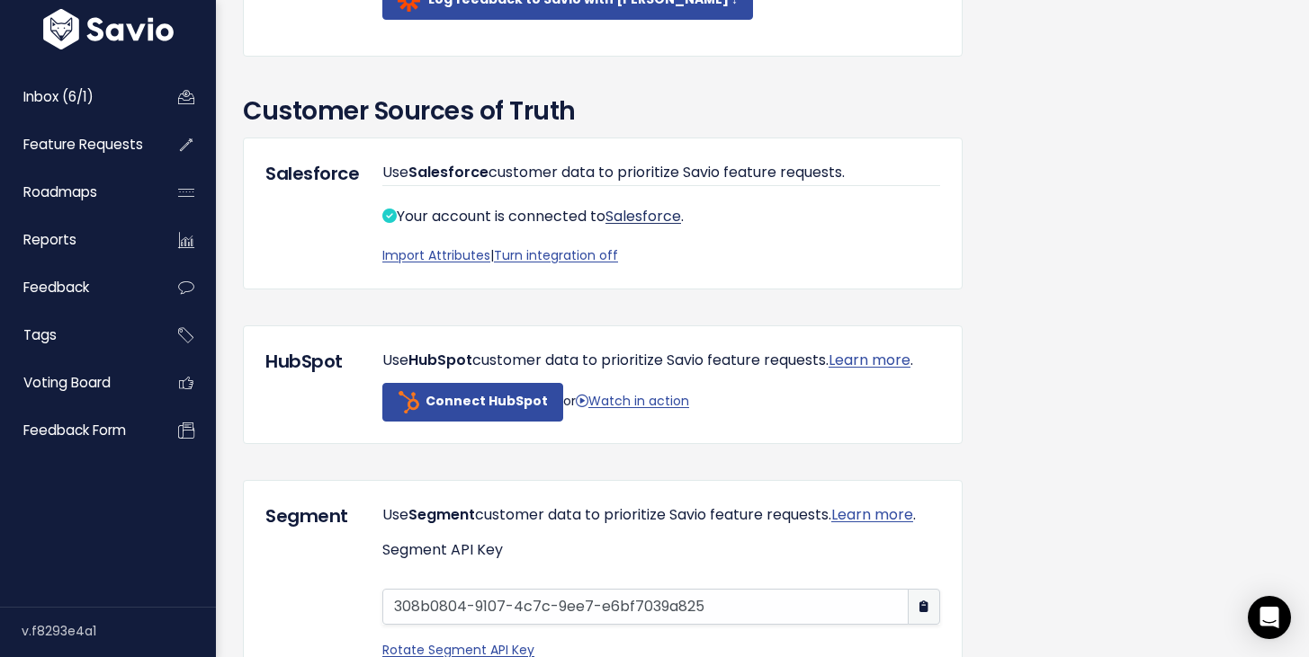
click at [664, 227] on link "Salesforce" at bounding box center [643, 216] width 76 height 21
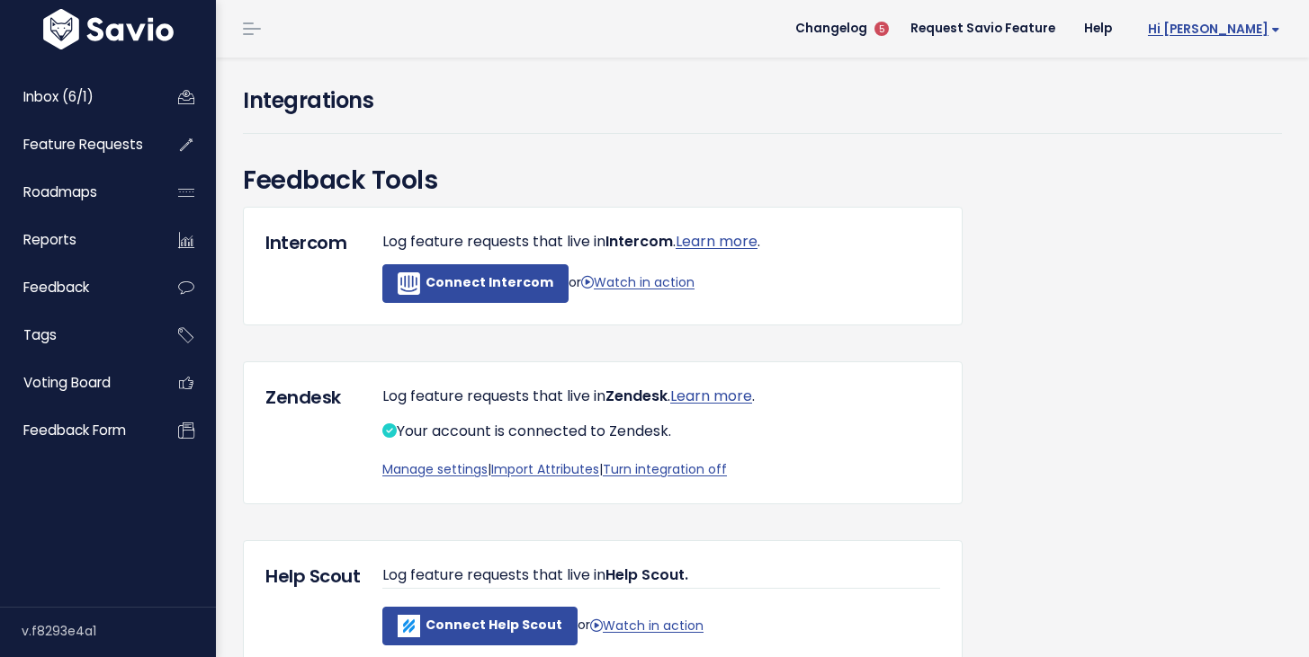
click at [1241, 26] on span "Hi [PERSON_NAME]" at bounding box center [1214, 28] width 132 height 13
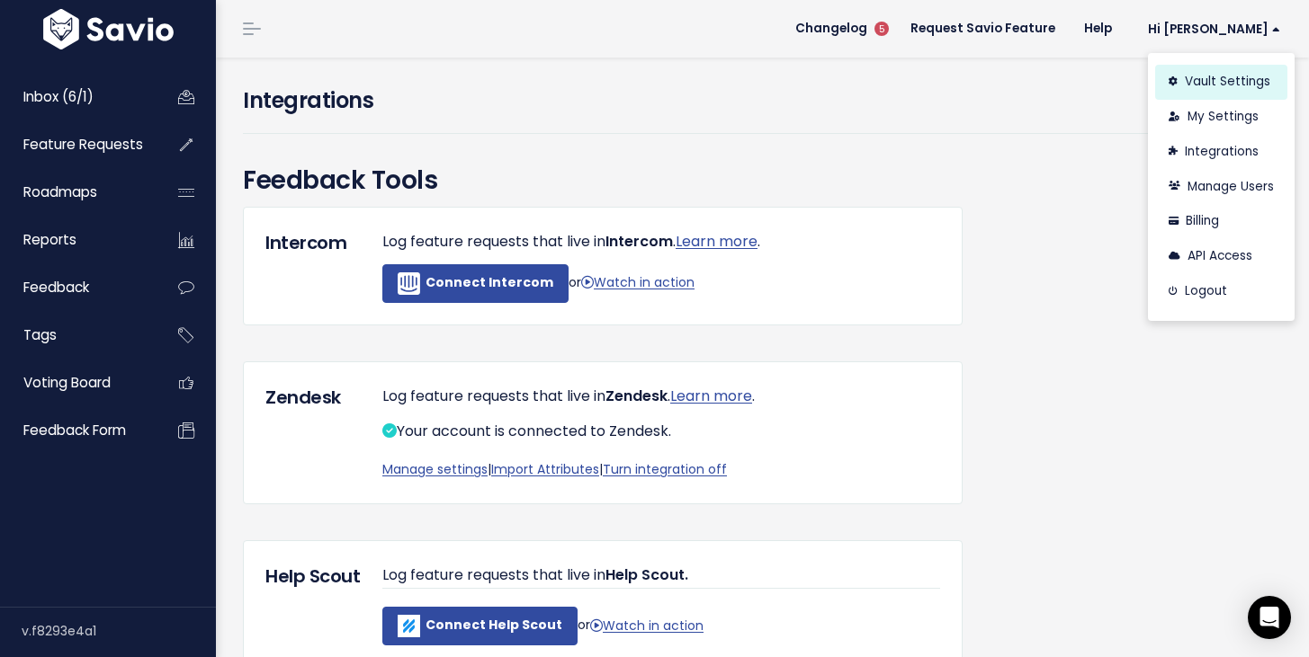
click at [1222, 76] on link "Vault Settings" at bounding box center [1221, 82] width 132 height 35
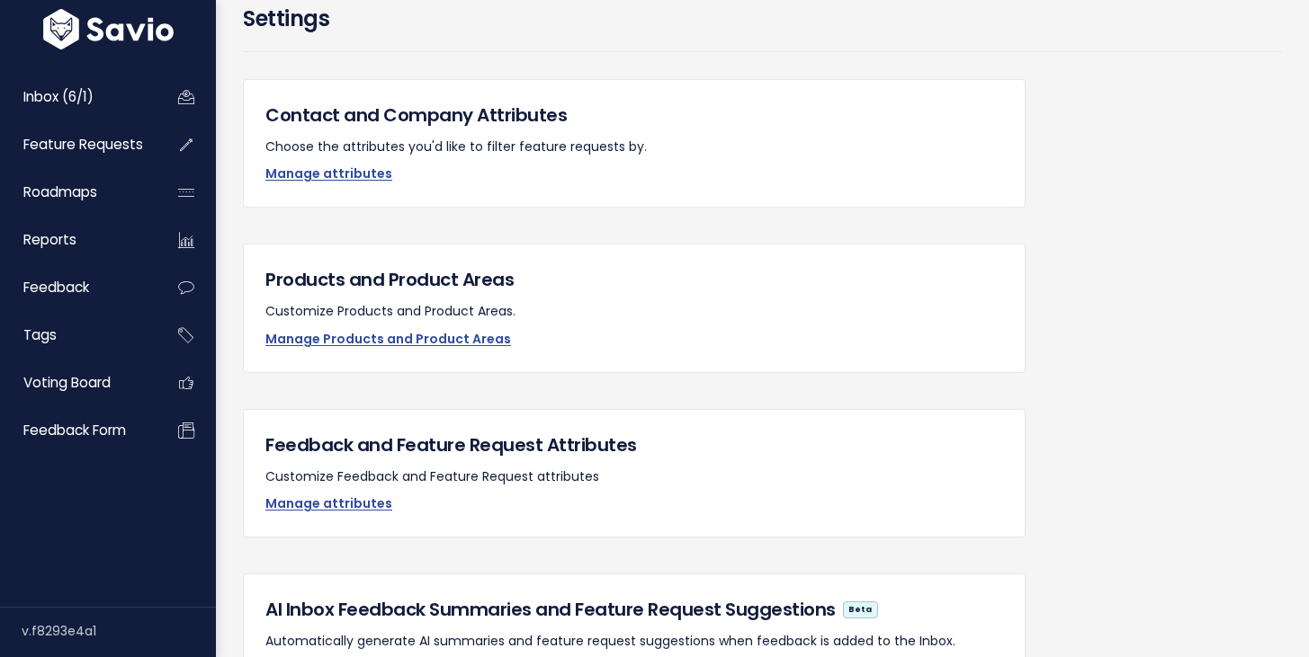
scroll to position [95, 0]
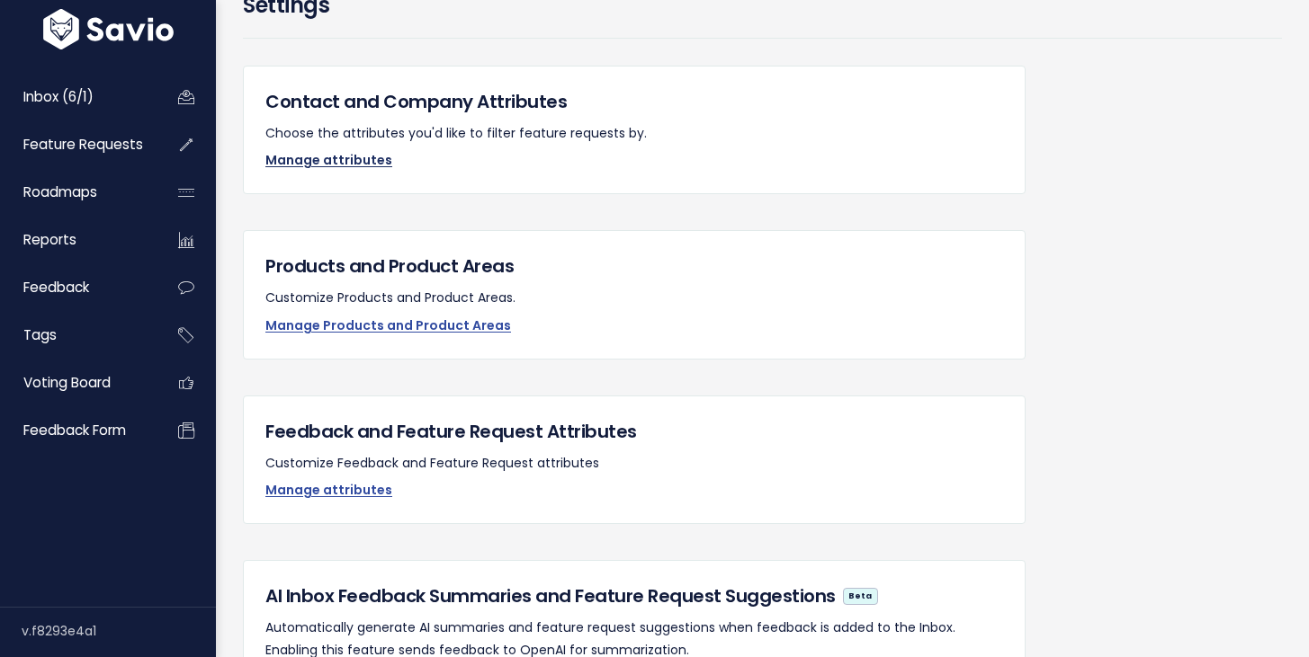
click at [341, 162] on link "Manage attributes" at bounding box center [328, 160] width 127 height 18
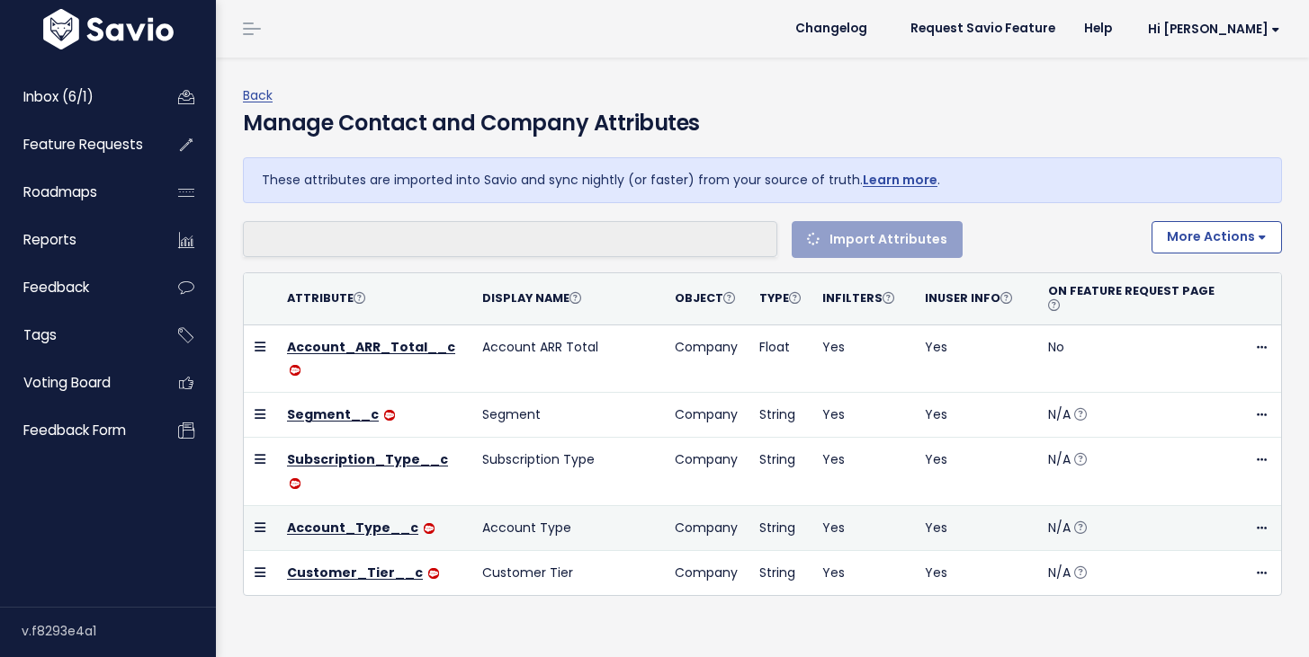
select select
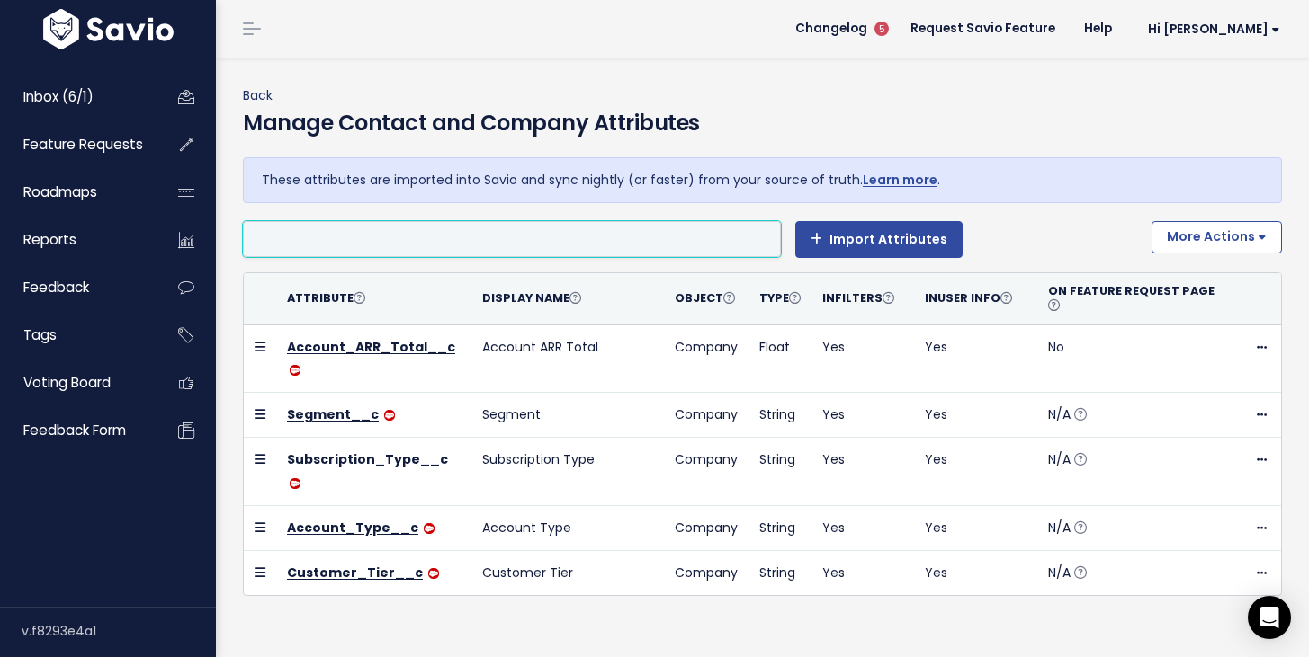
click at [250, 91] on link "Back" at bounding box center [258, 95] width 30 height 18
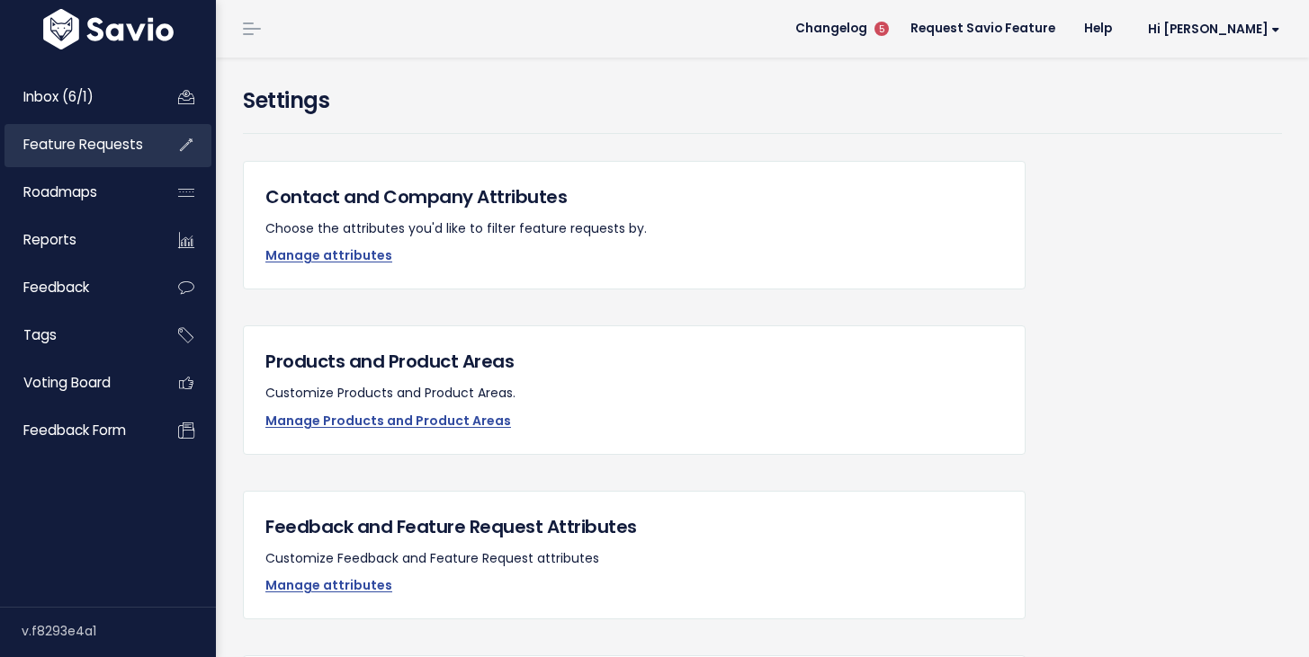
click at [94, 152] on span "Feature Requests" at bounding box center [83, 144] width 120 height 19
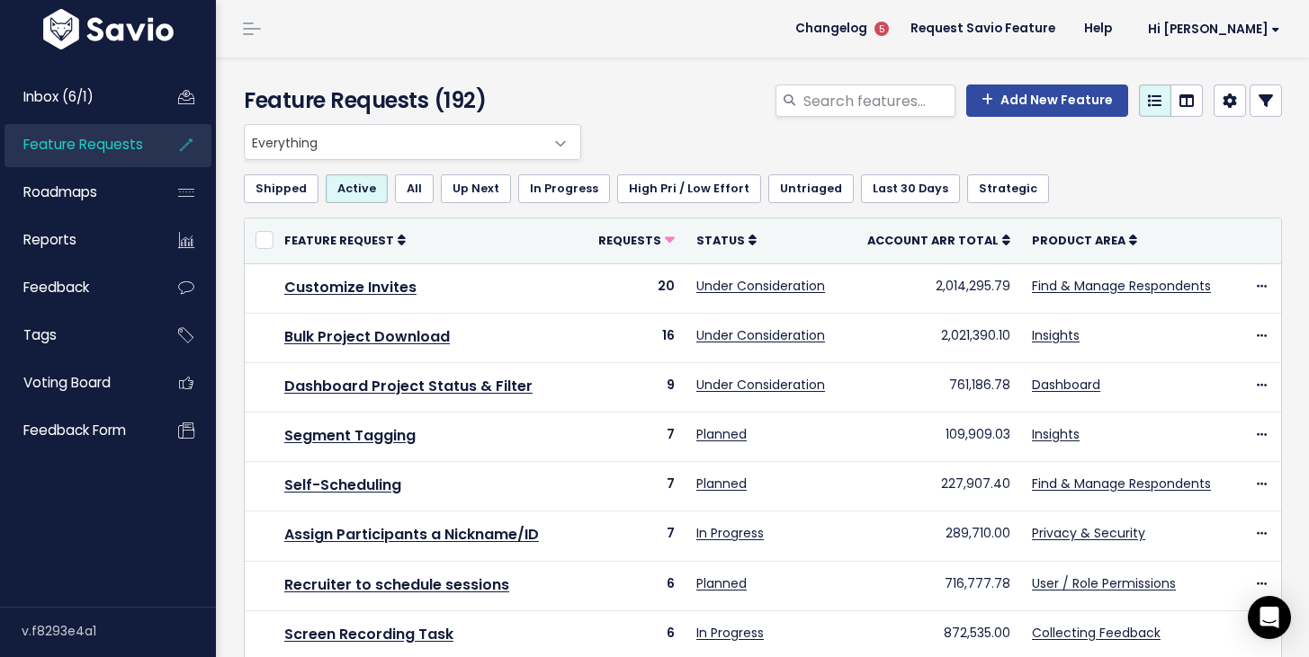
click at [1271, 99] on icon at bounding box center [1265, 101] width 14 height 14
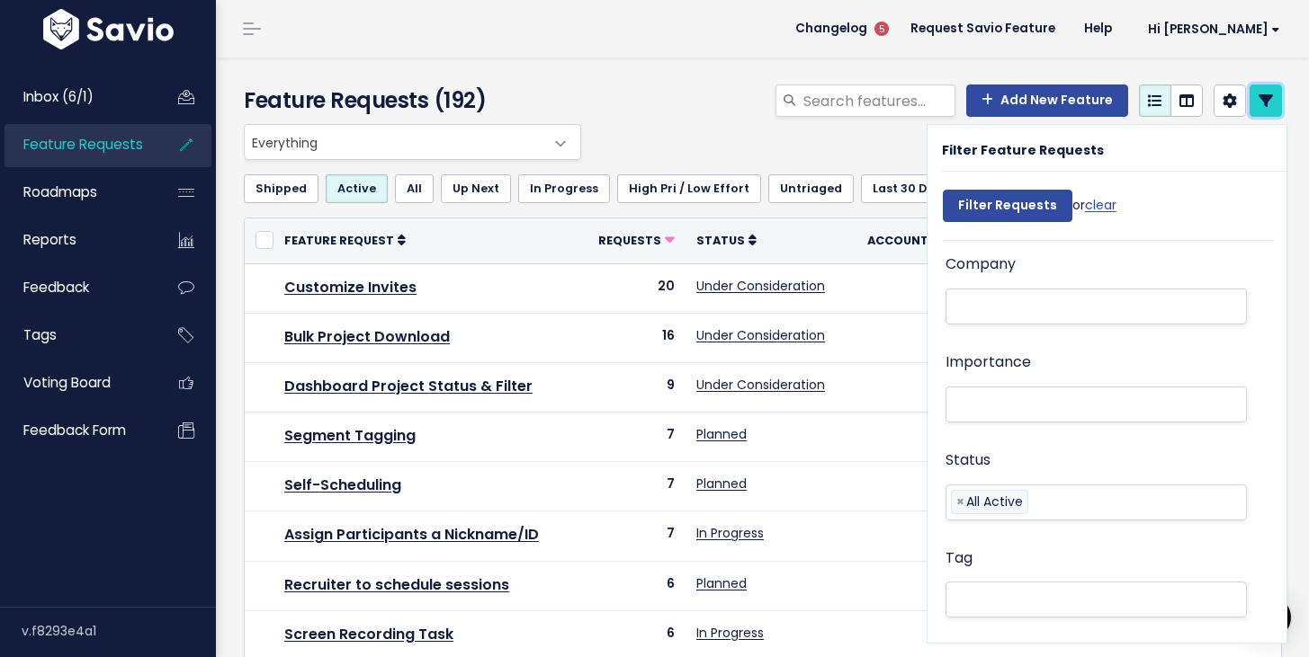
scroll to position [210, 0]
click at [987, 306] on li at bounding box center [1092, 299] width 282 height 19
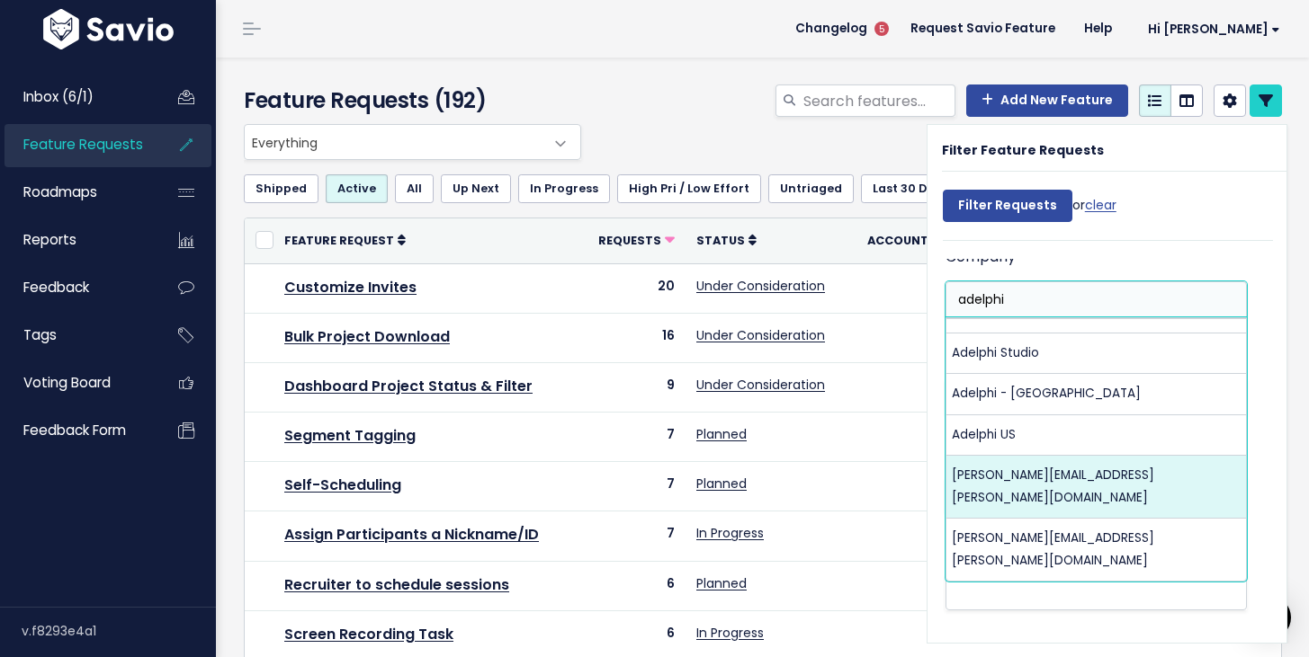
scroll to position [6, 0]
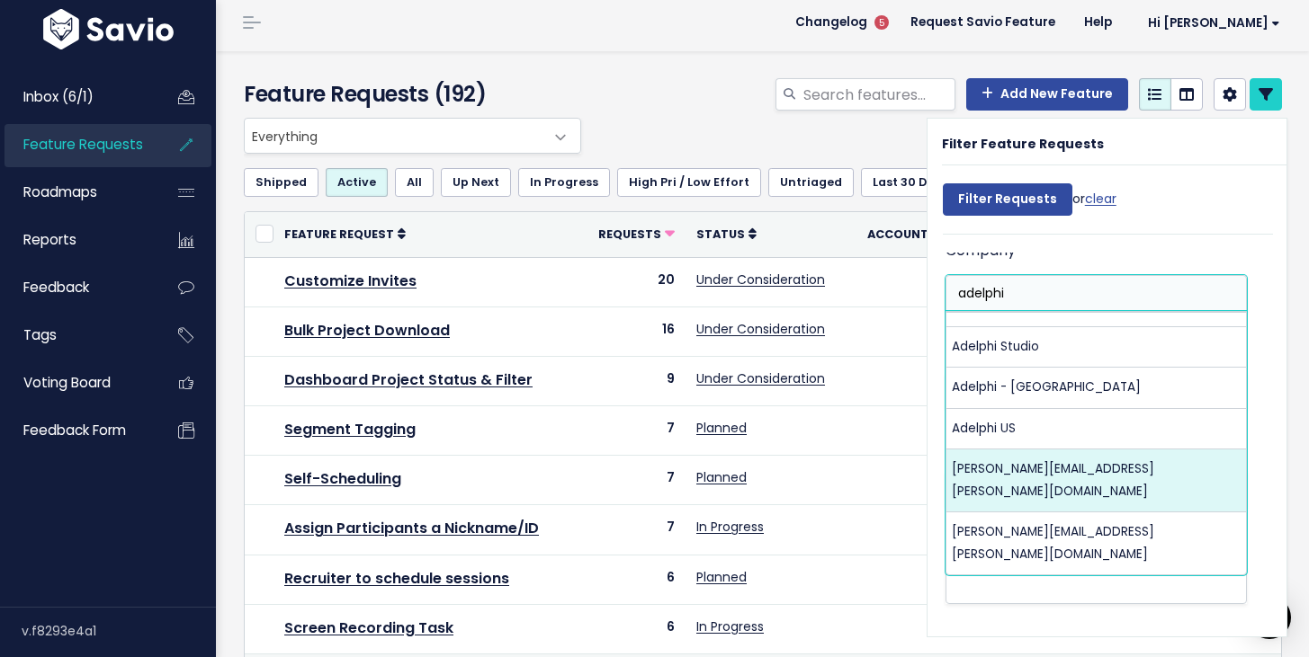
type input "adelphi"
